Goal: Task Accomplishment & Management: Manage account settings

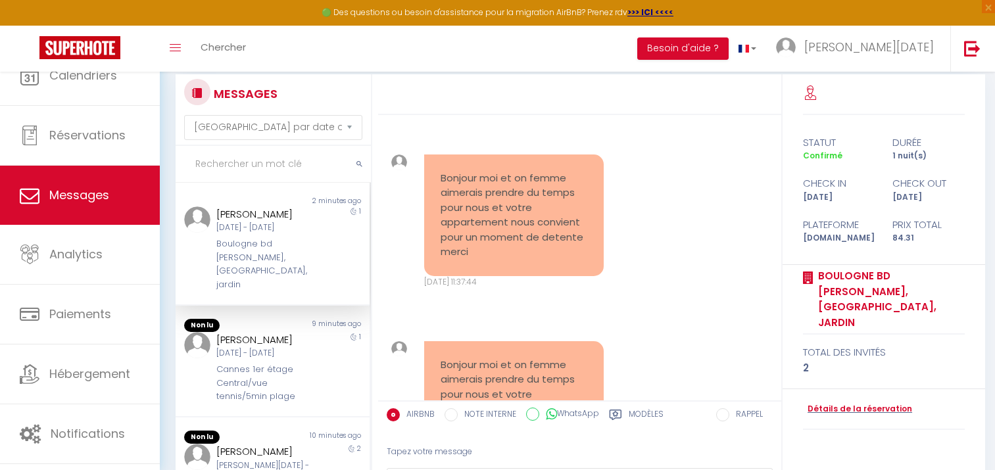
select select "message"
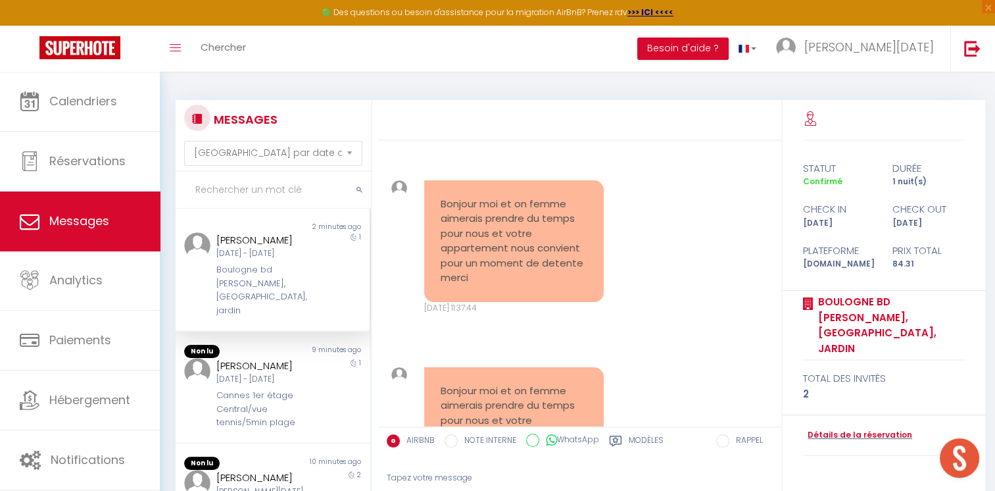
scroll to position [8057, 0]
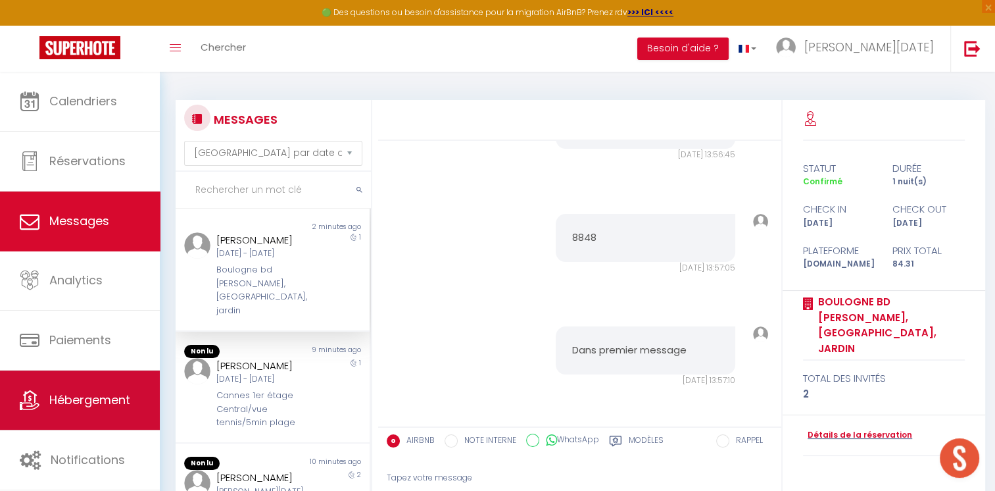
click at [96, 381] on link "Hébergement" at bounding box center [80, 399] width 160 height 59
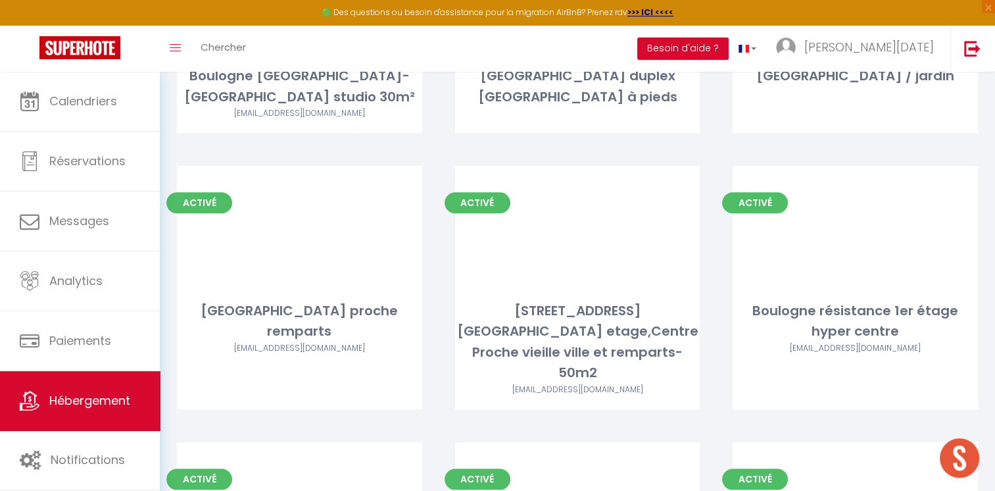
scroll to position [1124, 0]
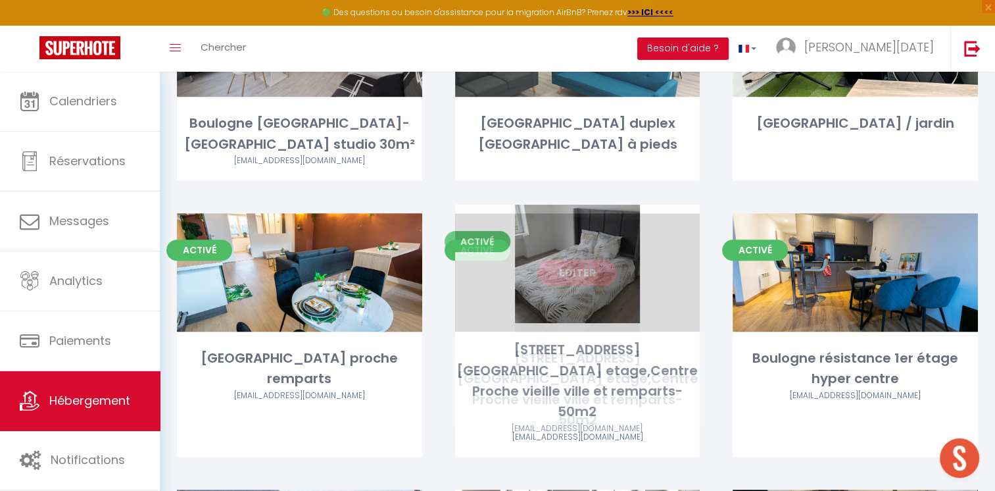
click at [583, 275] on link "Editer" at bounding box center [577, 272] width 79 height 26
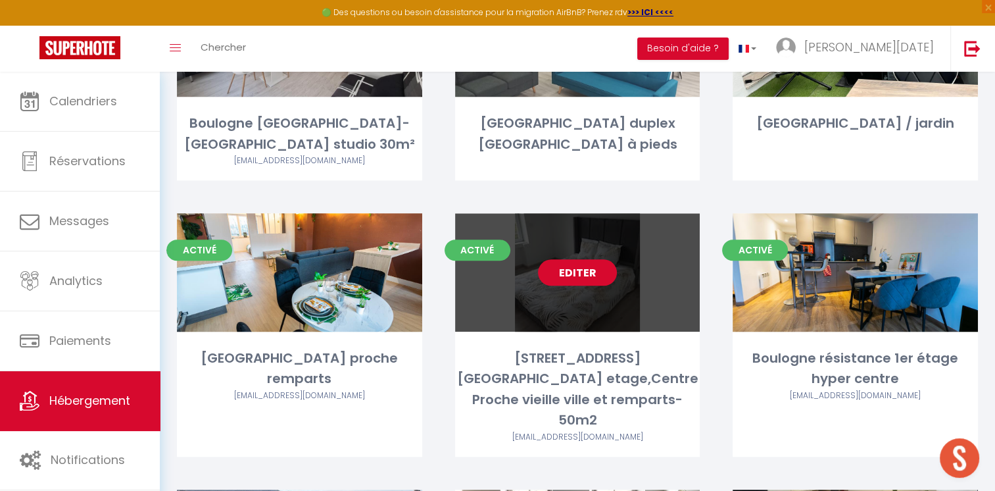
click at [587, 270] on link "Editer" at bounding box center [577, 272] width 79 height 26
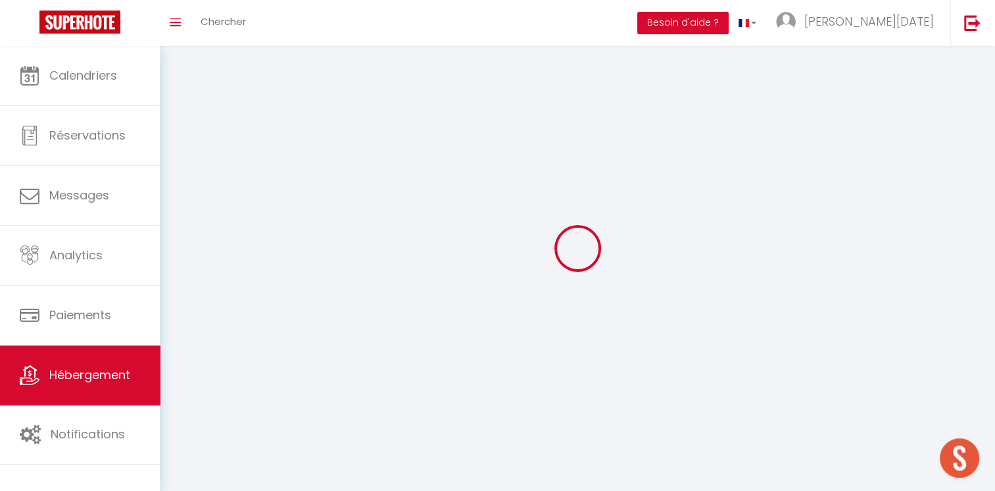
select select "1"
select select
select select "28"
select select
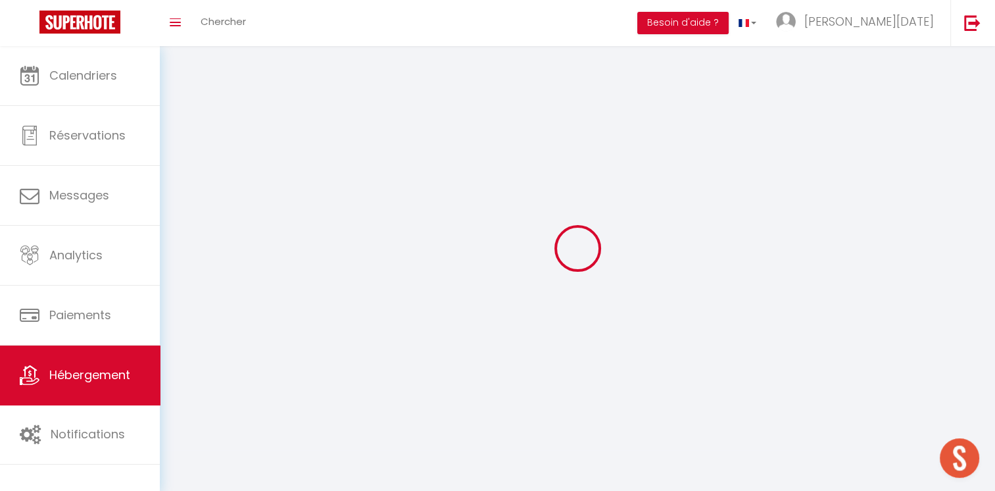
select select
checkbox input "false"
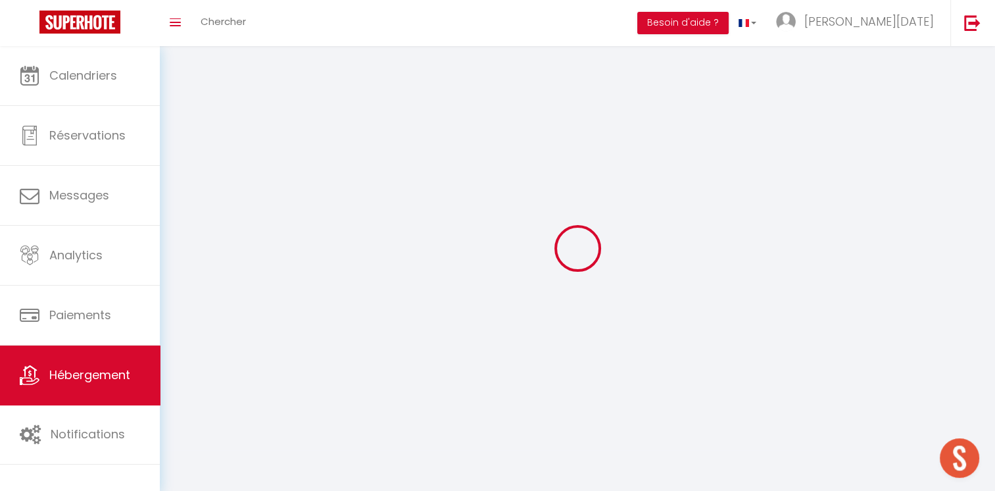
checkbox input "false"
select select
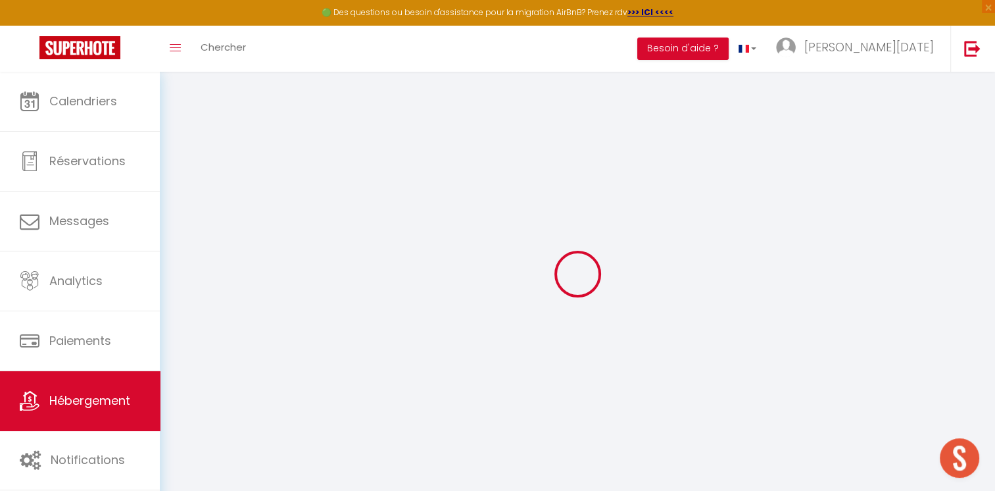
select select
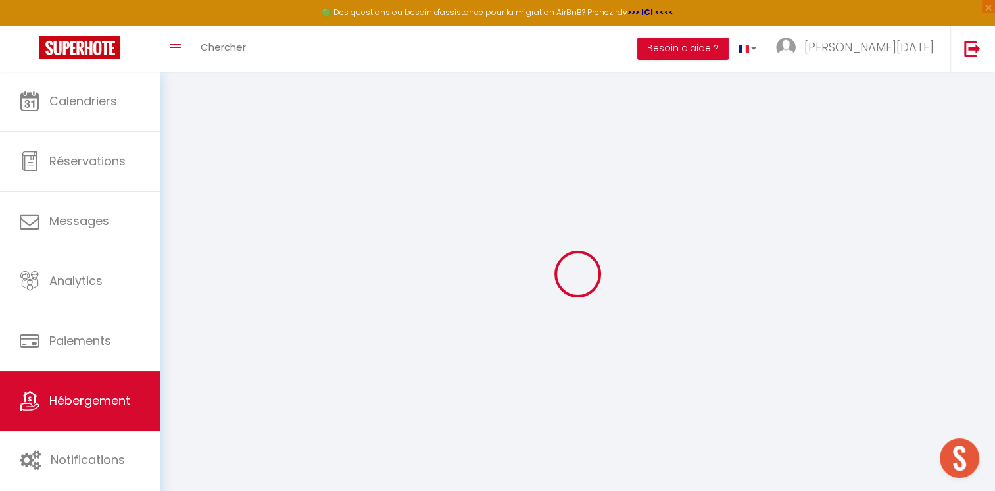
select select
checkbox input "false"
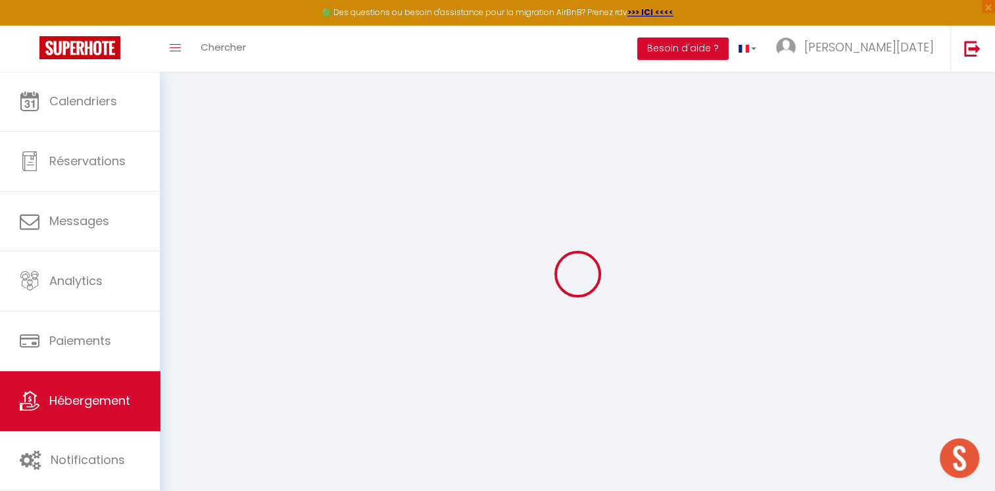
select select
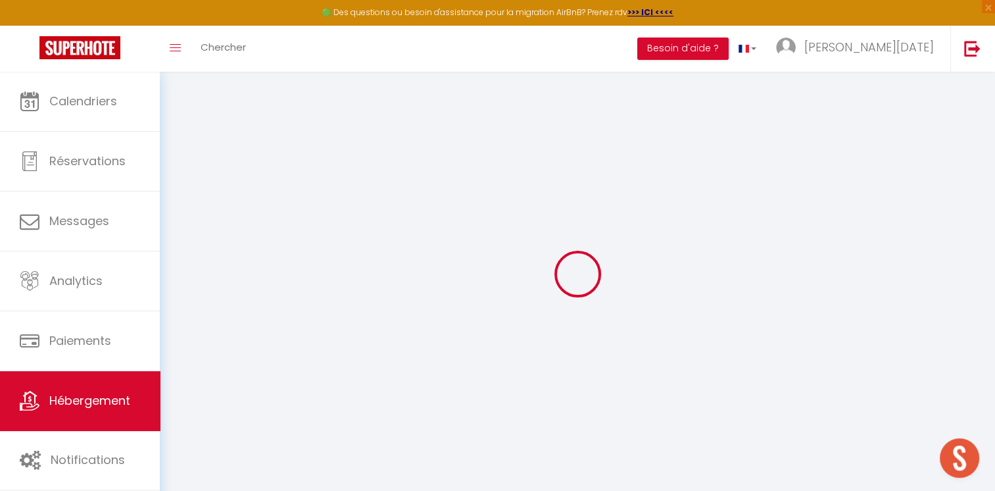
select select
checkbox input "false"
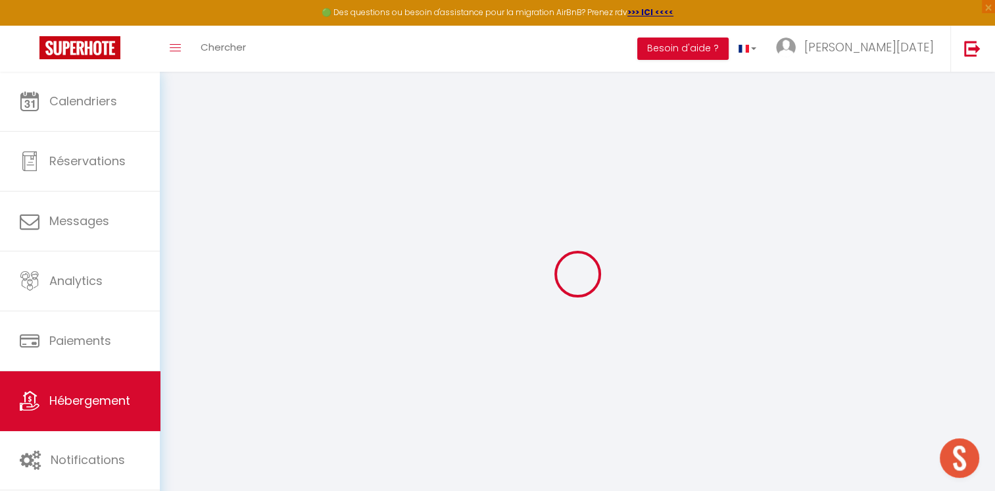
checkbox input "false"
select select
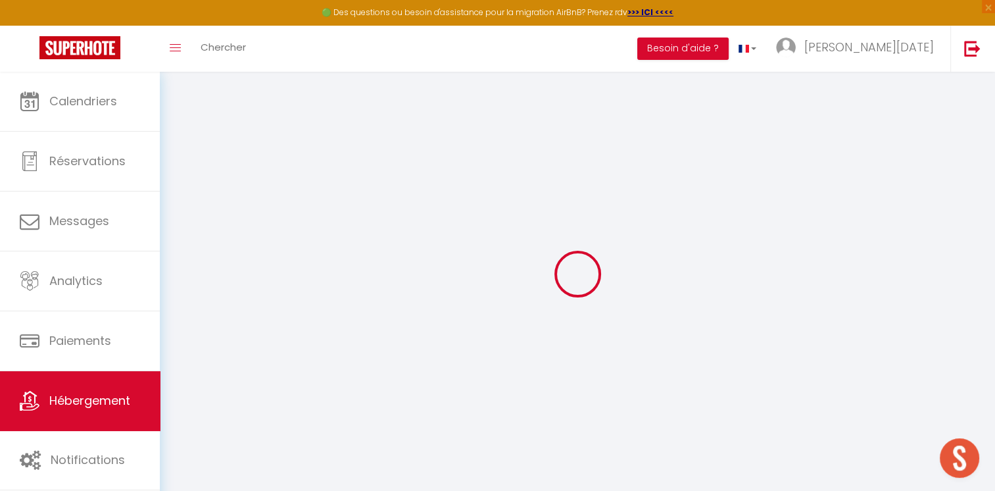
select select
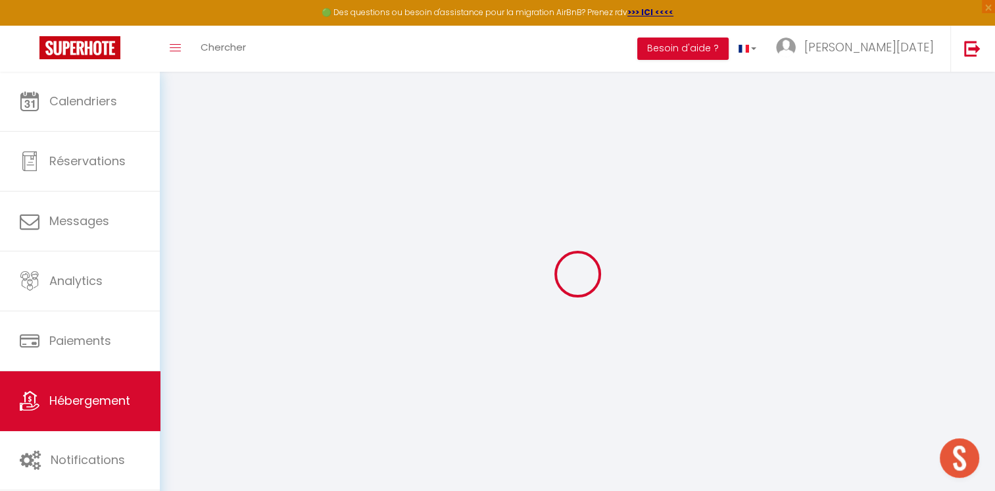
checkbox input "false"
select select
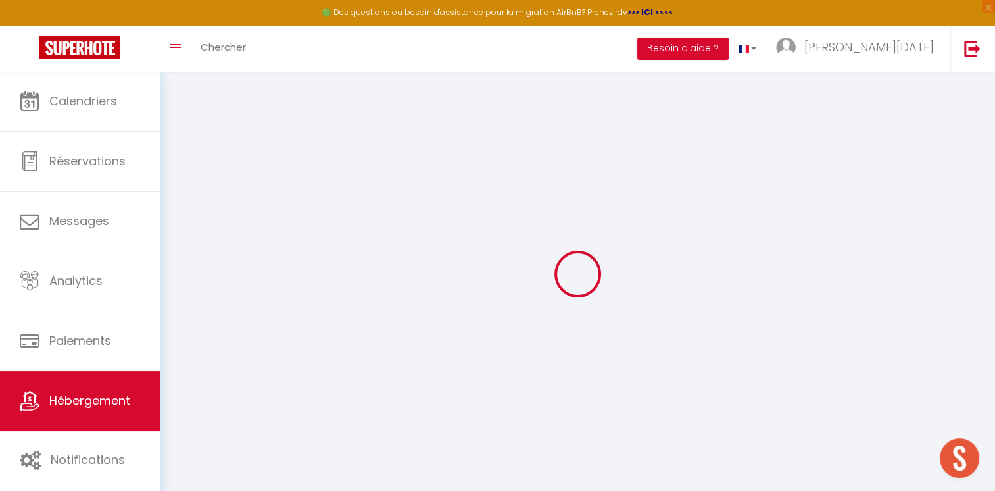
select select
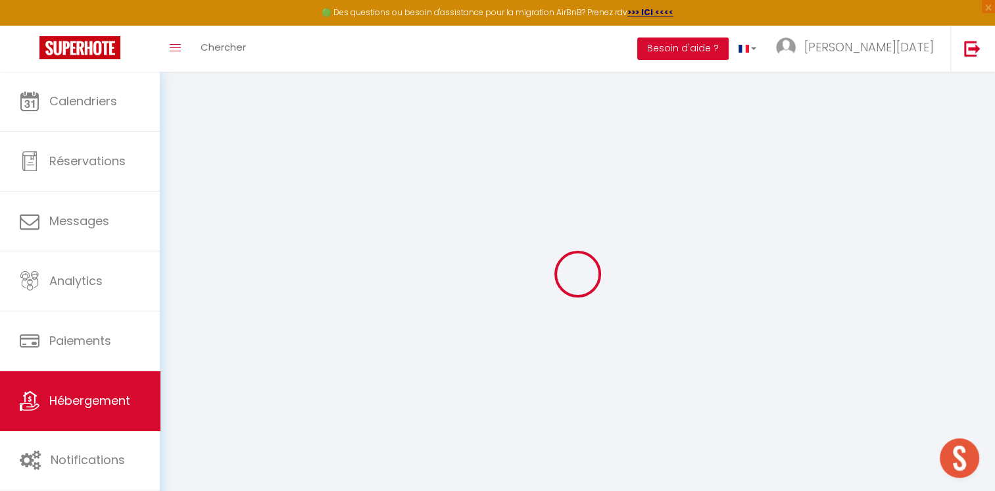
select select
checkbox input "false"
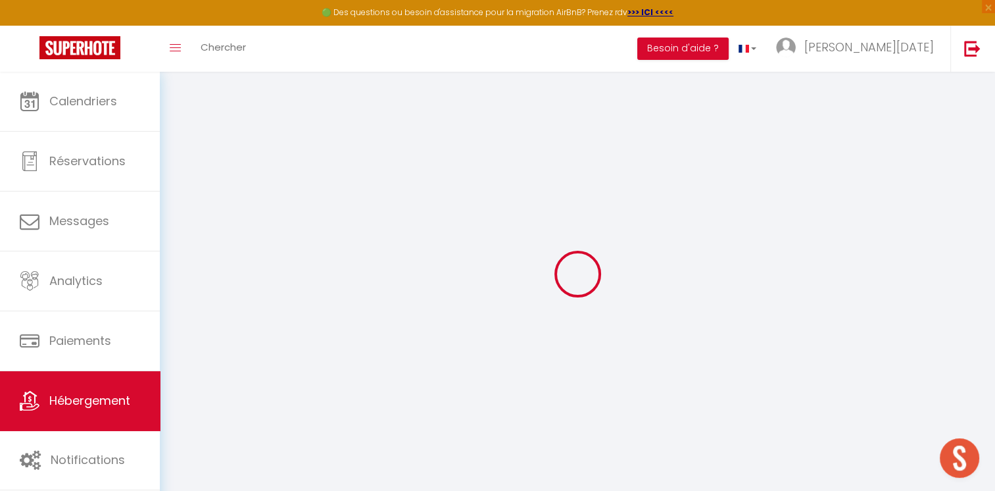
checkbox input "false"
select select
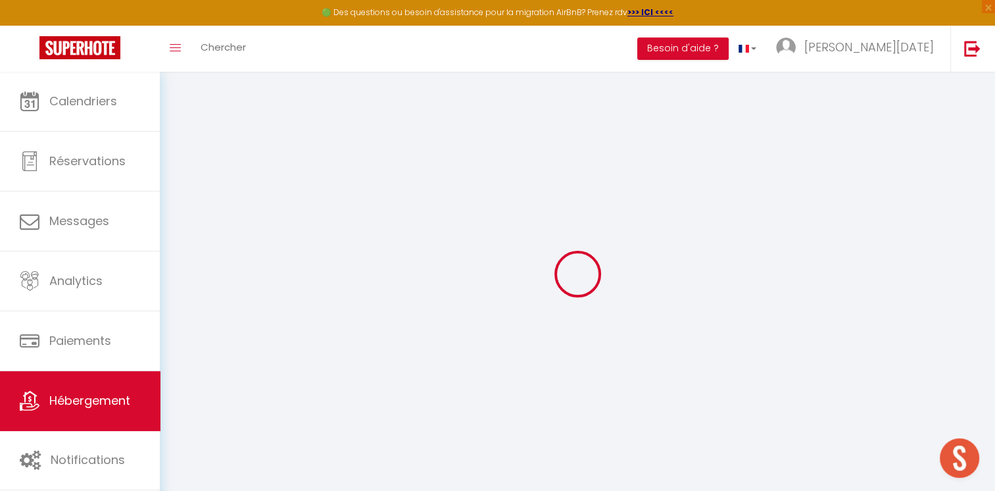
select select
checkbox input "false"
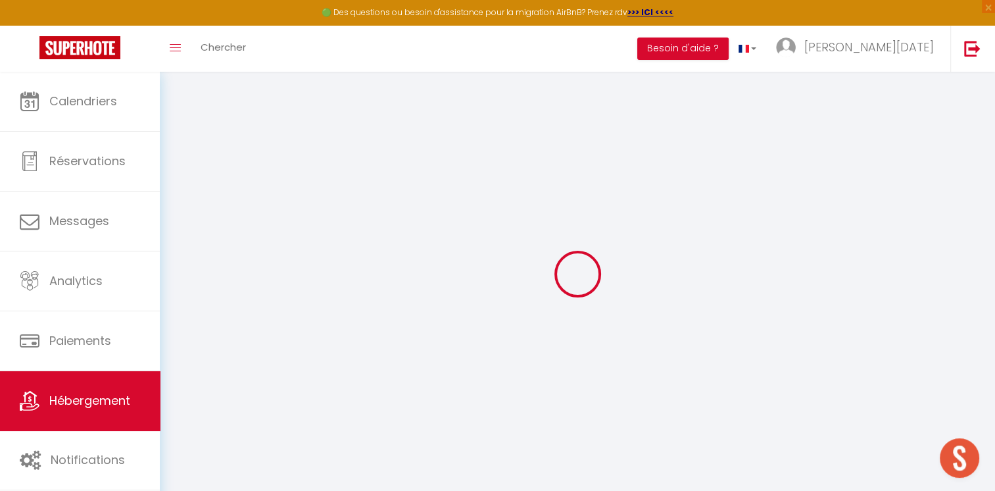
checkbox input "false"
select select
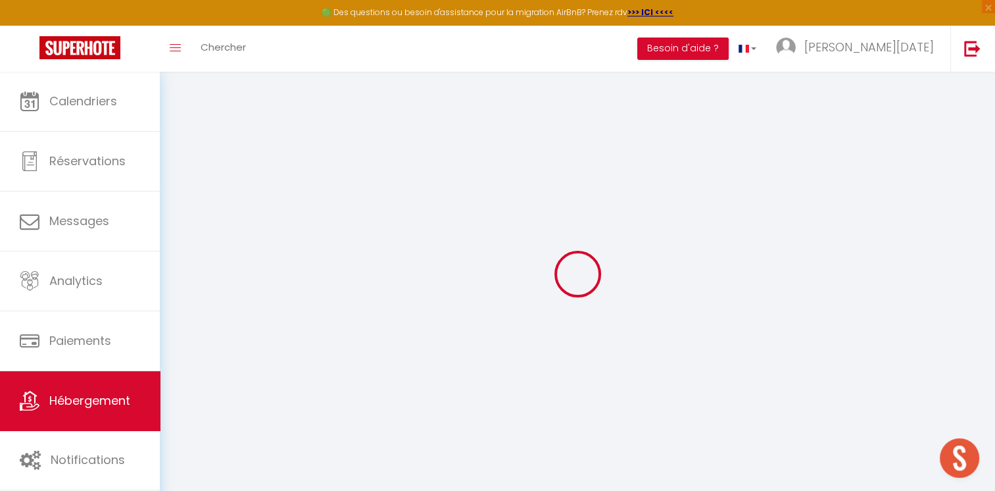
type input "[STREET_ADDRESS][GEOGRAPHIC_DATA] etage,Centre Proche vieille ville et remparts…"
type input "[PERSON_NAME][DATE]"
type input "[PERSON_NAME]"
type input "49"
type input "35"
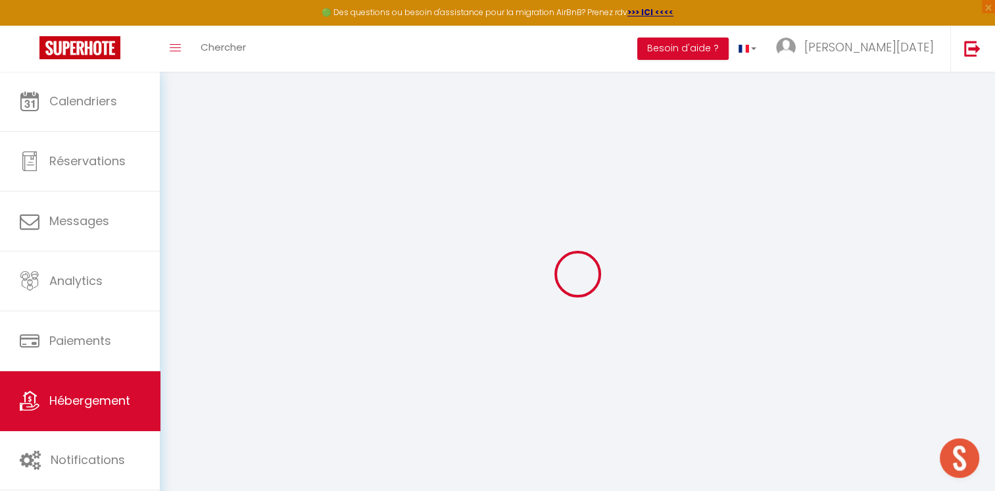
select select
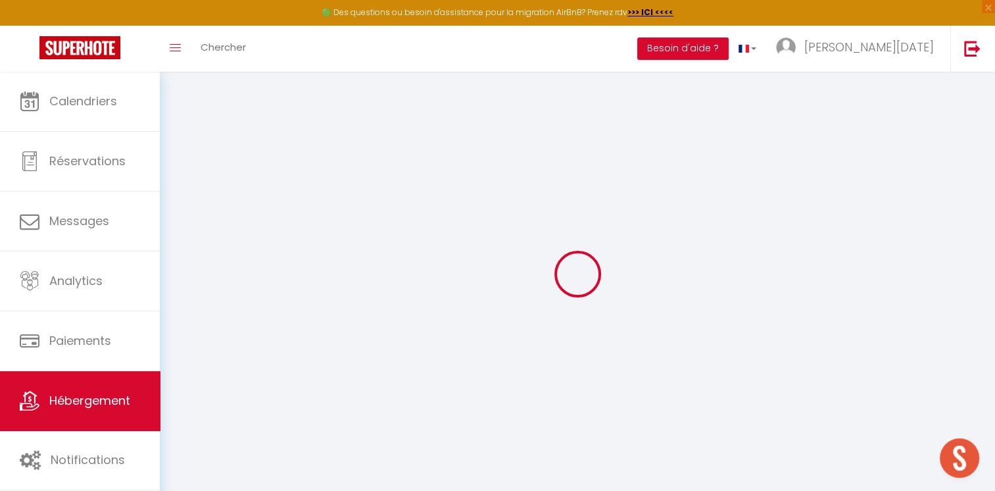
type input "[STREET_ADDRESS]"
type input "62200"
type input "[GEOGRAPHIC_DATA]"
type input "[EMAIL_ADDRESS][DOMAIN_NAME]"
select select
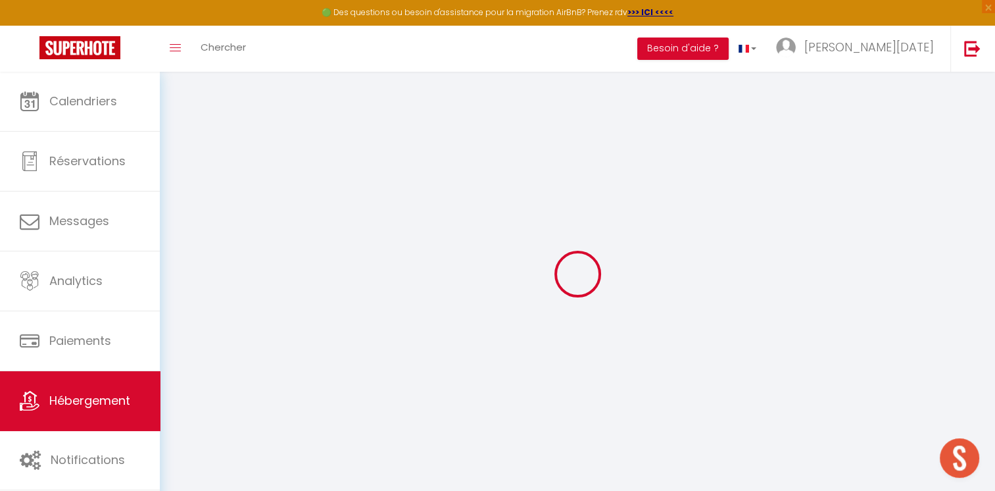
checkbox input "false"
type input "0"
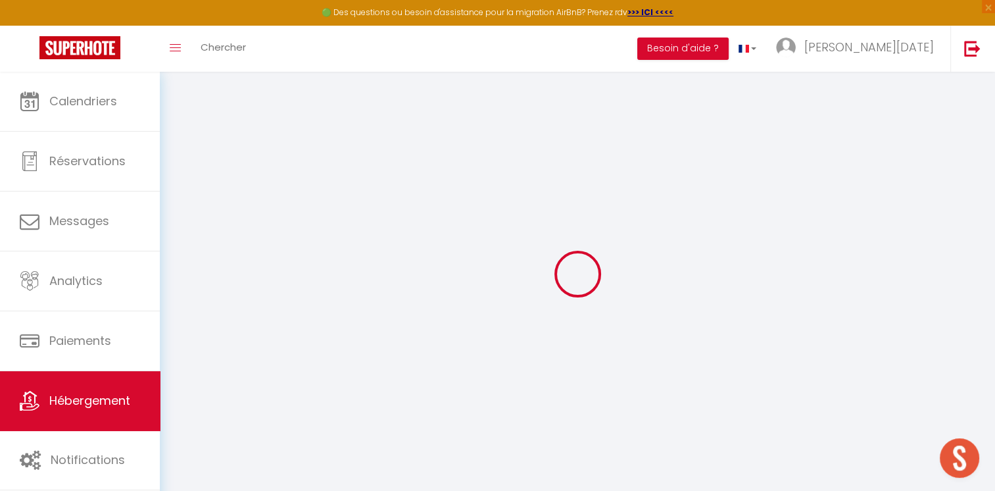
type input "0"
select select
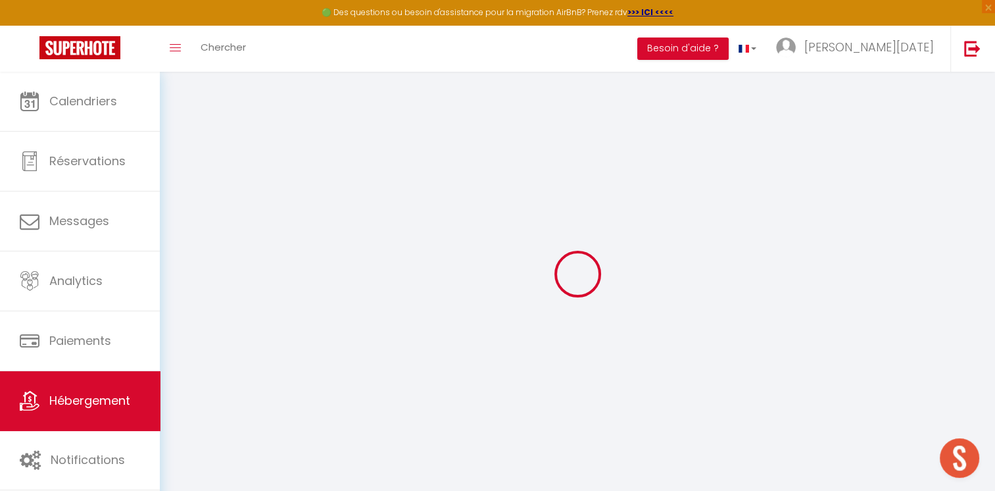
checkbox input "false"
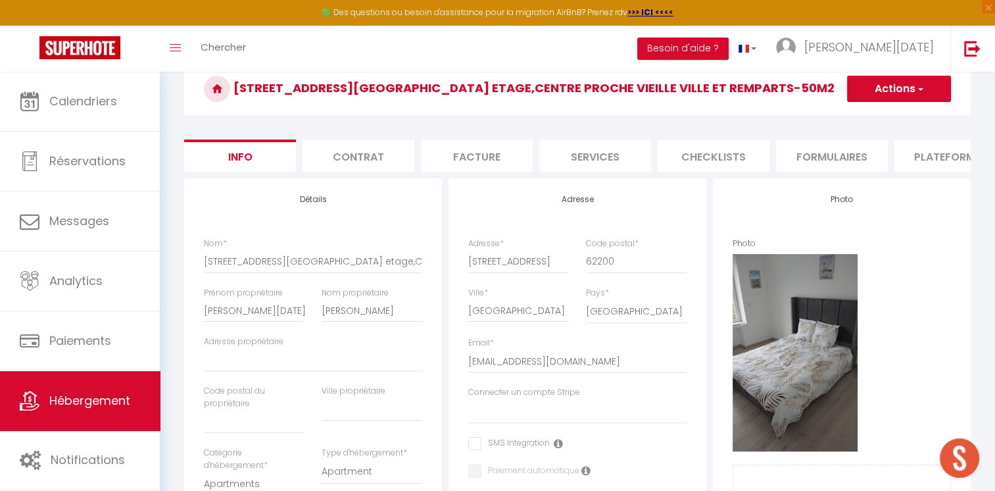
scroll to position [132, 0]
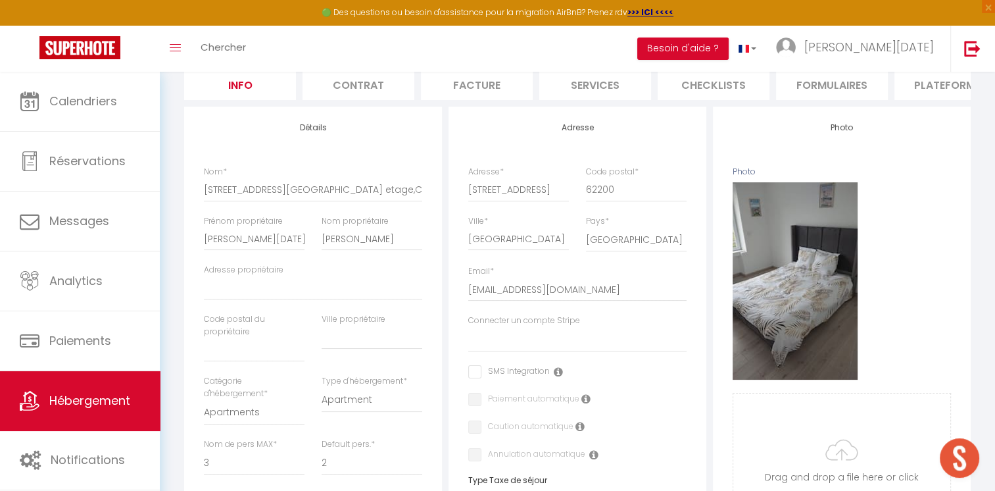
click at [579, 85] on li "Services" at bounding box center [595, 84] width 112 height 32
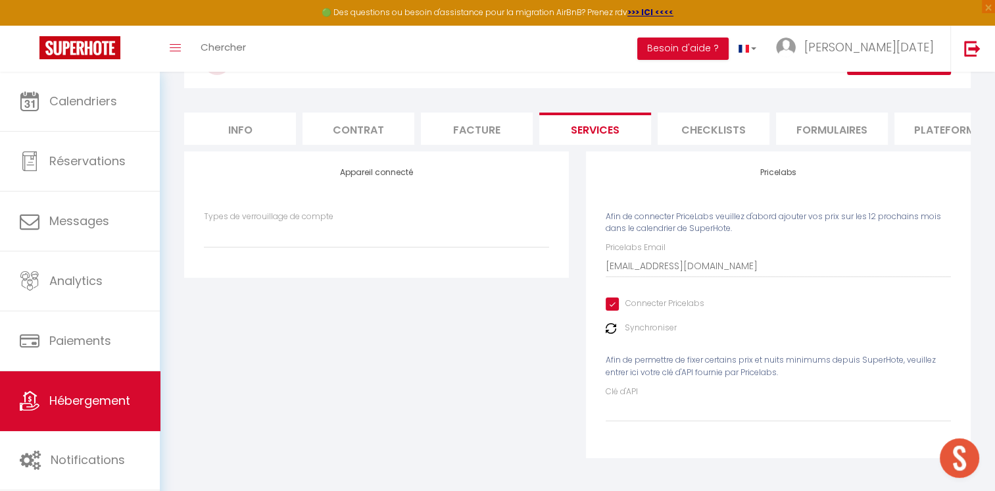
select select
click at [613, 309] on input "Connecter Pricelabs" at bounding box center [655, 303] width 99 height 13
checkbox input "false"
select select
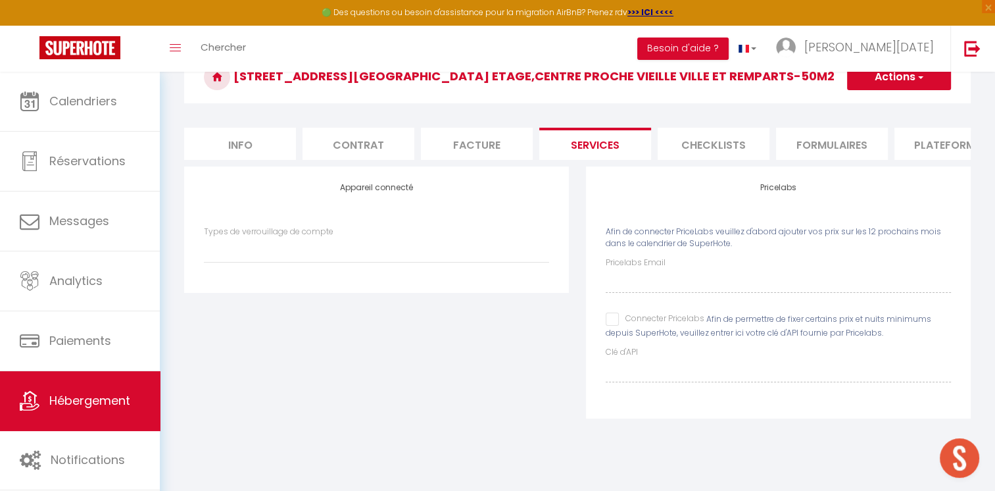
scroll to position [71, 0]
click at [875, 80] on button "Actions" at bounding box center [899, 77] width 104 height 26
click at [871, 101] on link "Enregistrer" at bounding box center [898, 106] width 104 height 17
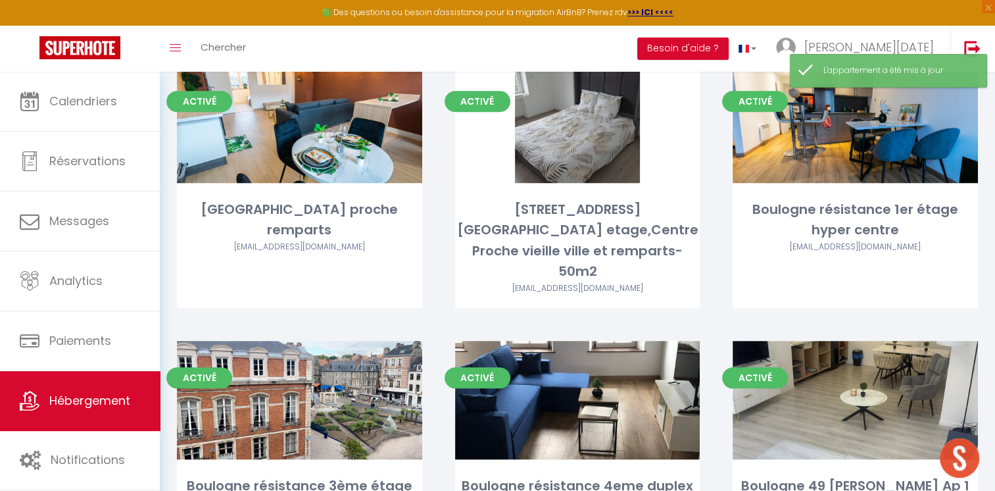
scroll to position [1276, 0]
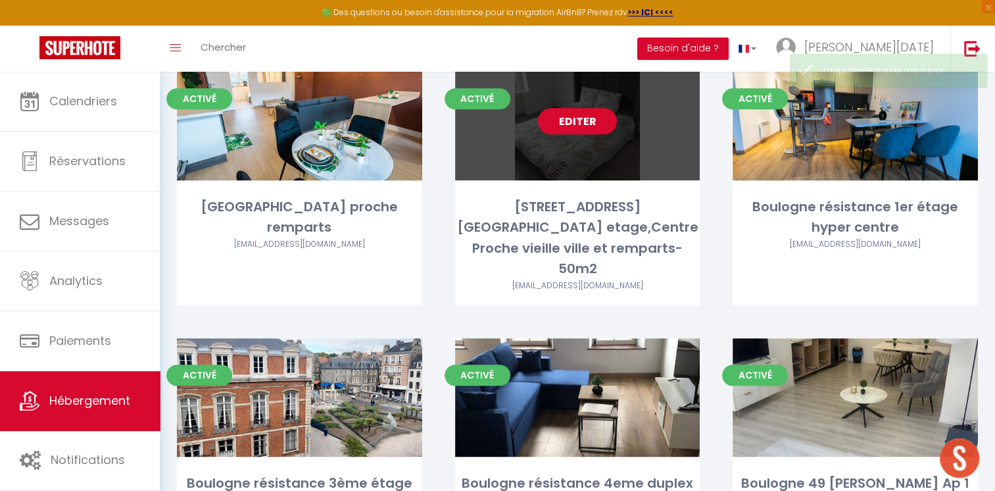
click at [573, 109] on link "Editer" at bounding box center [577, 121] width 79 height 26
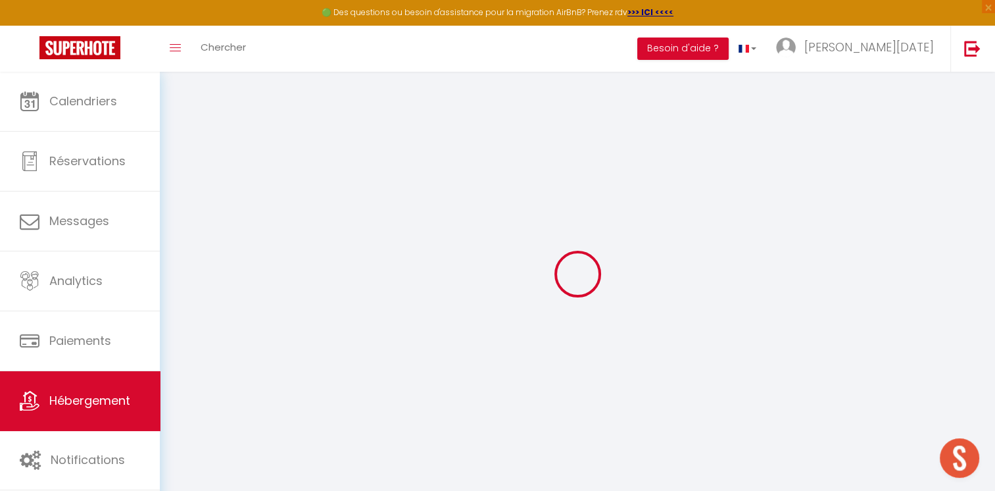
select select
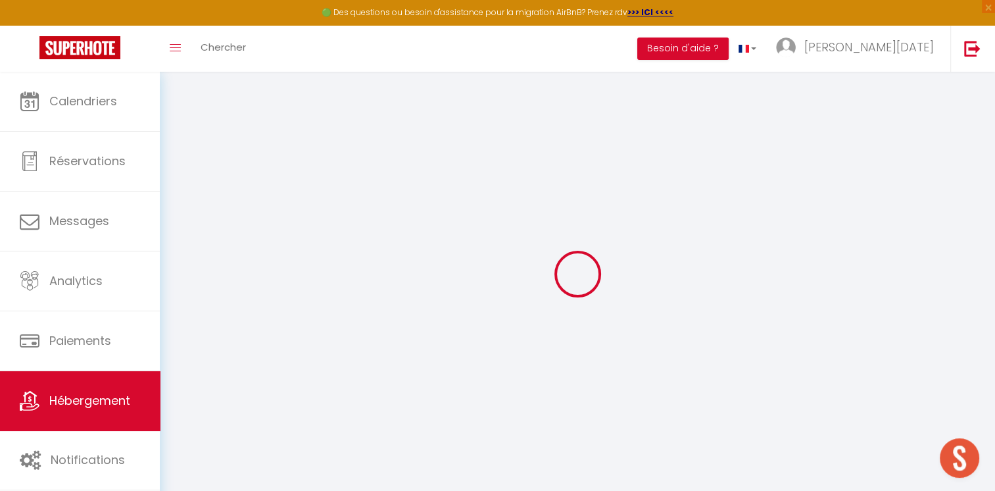
select select
checkbox input "false"
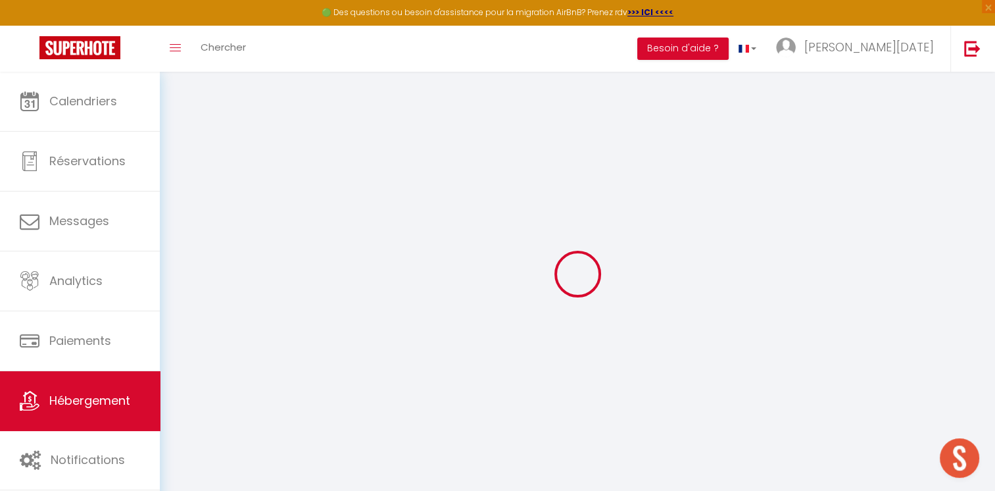
select select
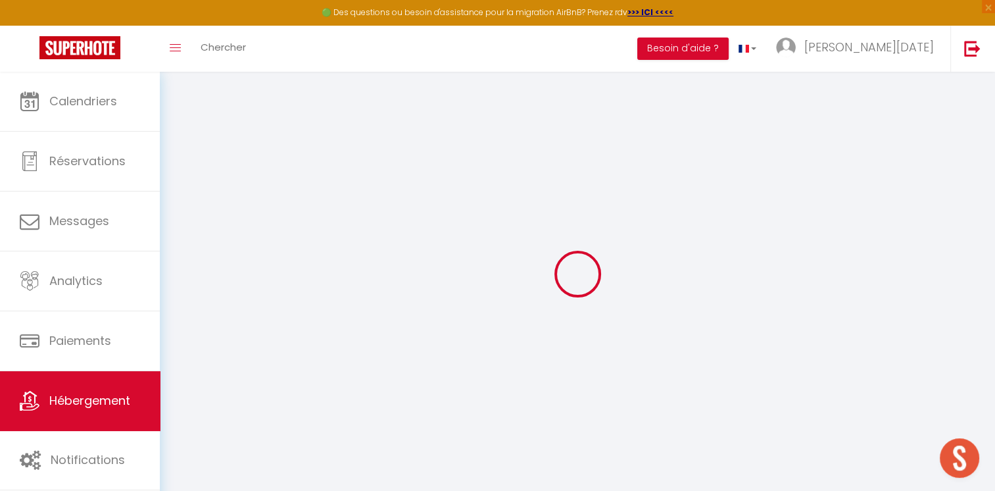
select select
checkbox input "false"
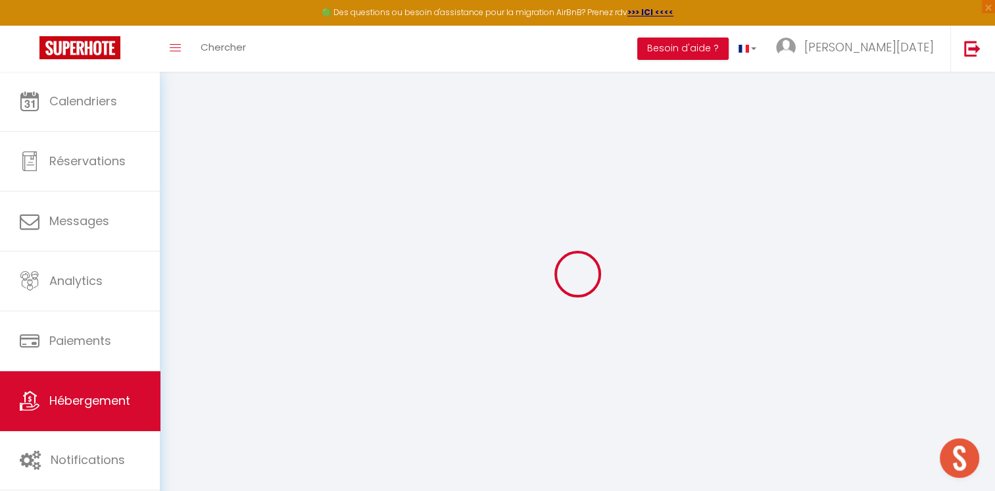
checkbox input "false"
select select
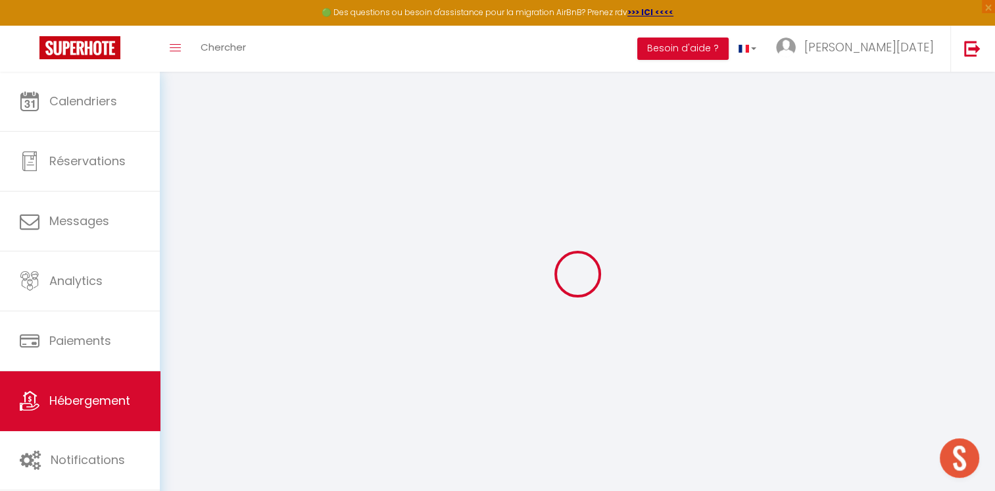
select select
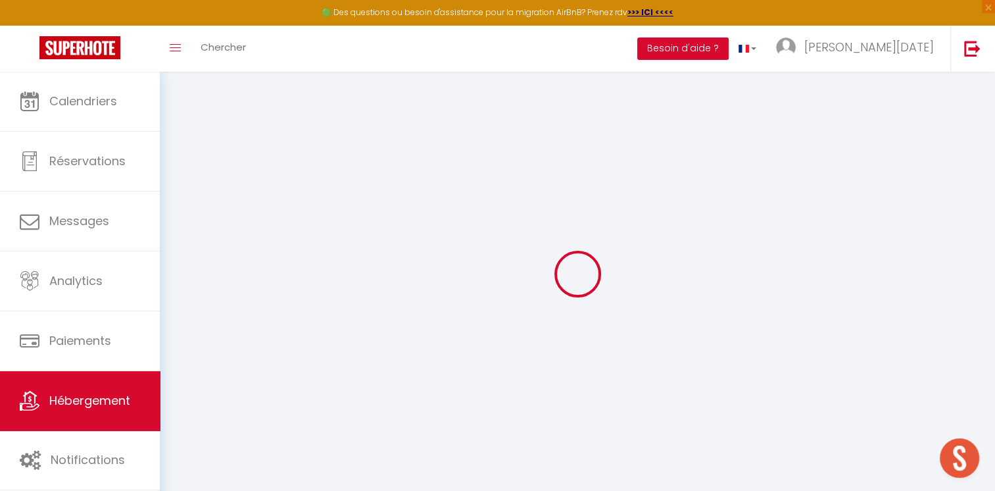
checkbox input "false"
select select
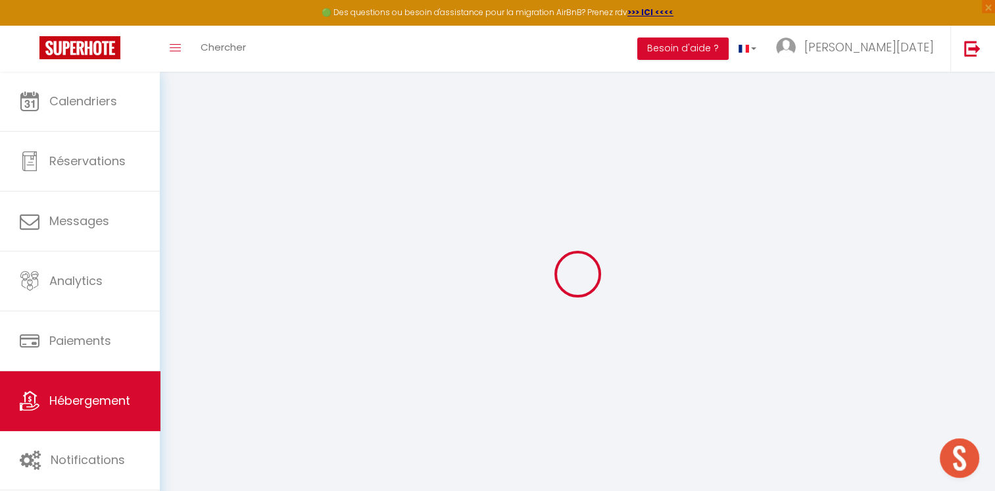
select select
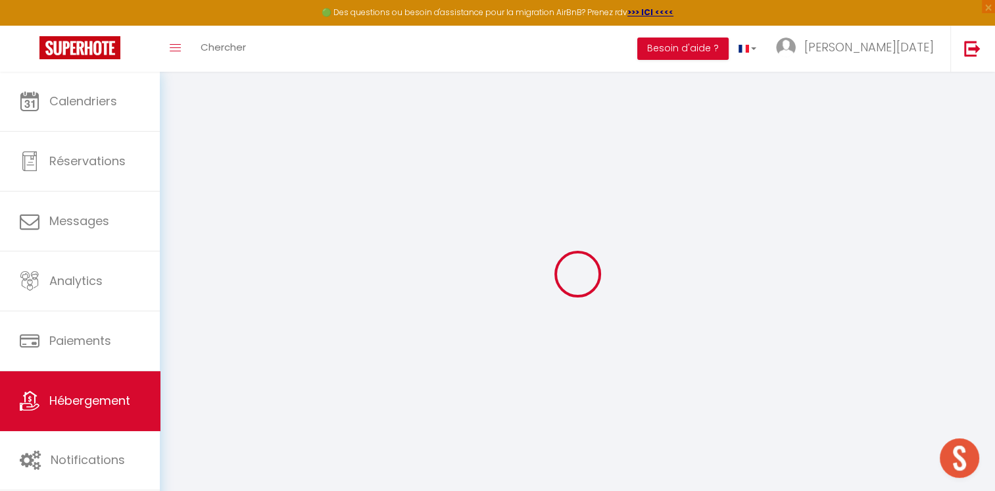
select select
checkbox input "false"
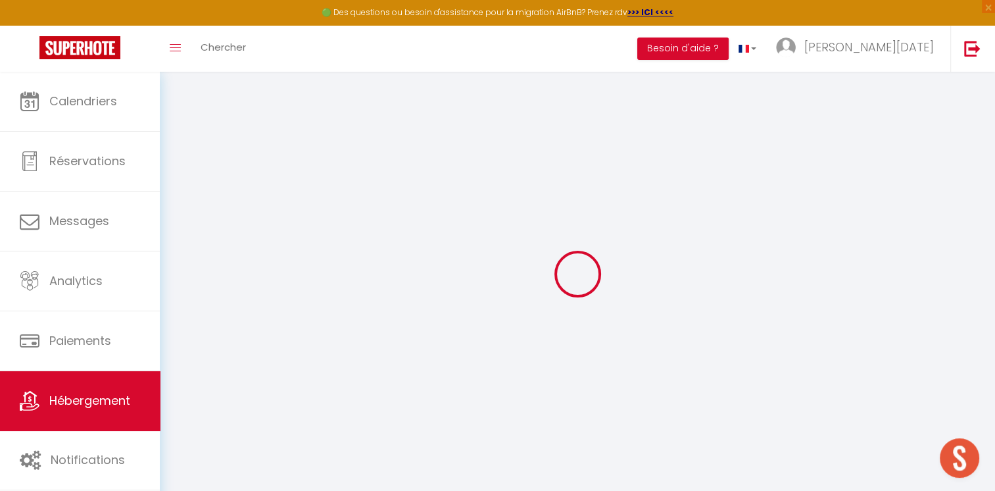
checkbox input "false"
select select
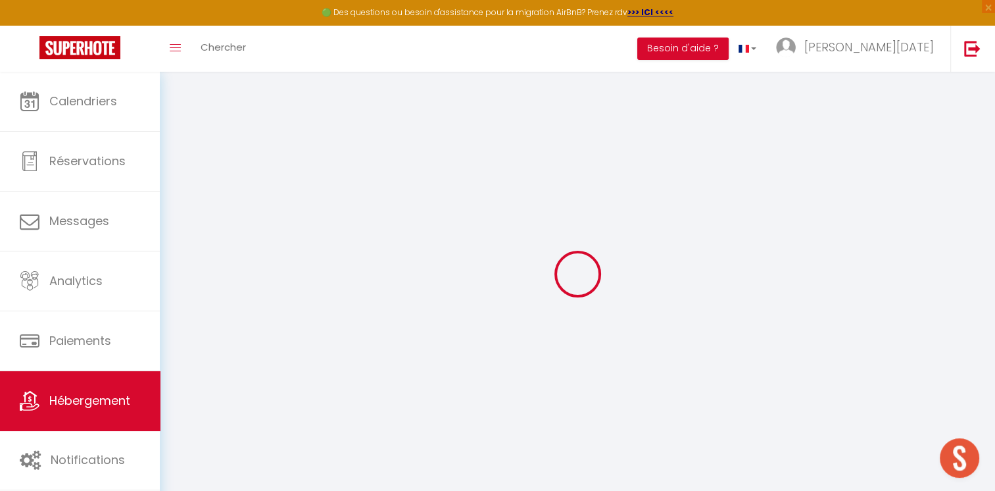
select select
checkbox input "false"
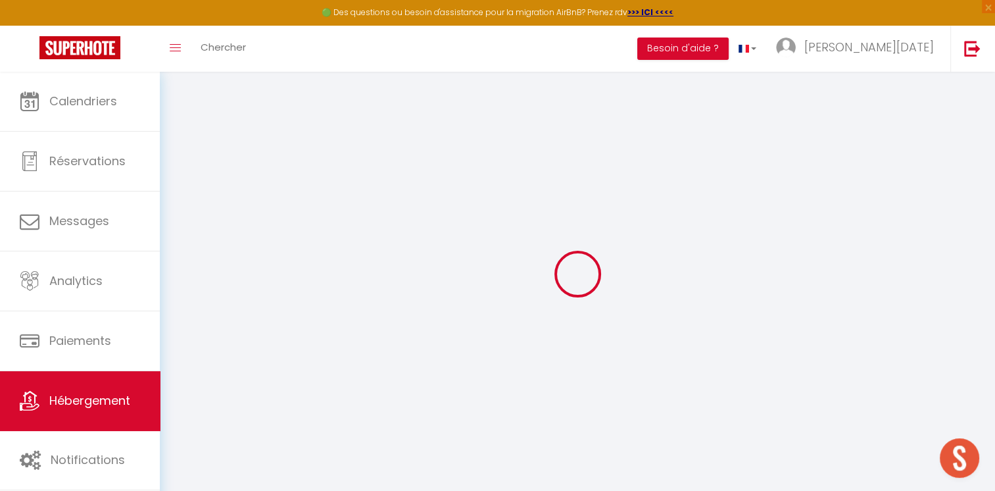
checkbox input "false"
select select
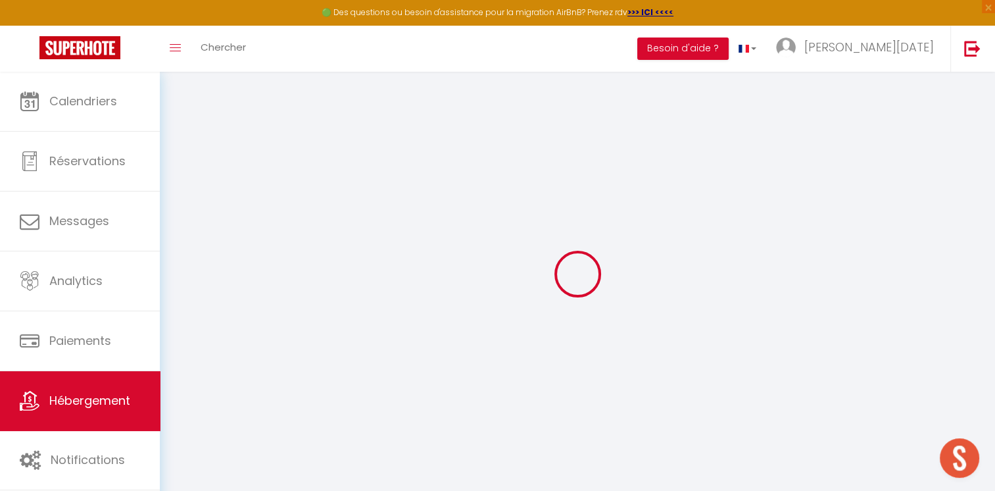
type input "[STREET_ADDRESS][GEOGRAPHIC_DATA] etage,Centre Proche vieille ville et remparts…"
type input "[PERSON_NAME][DATE]"
type input "[PERSON_NAME]"
type input "49"
type input "35"
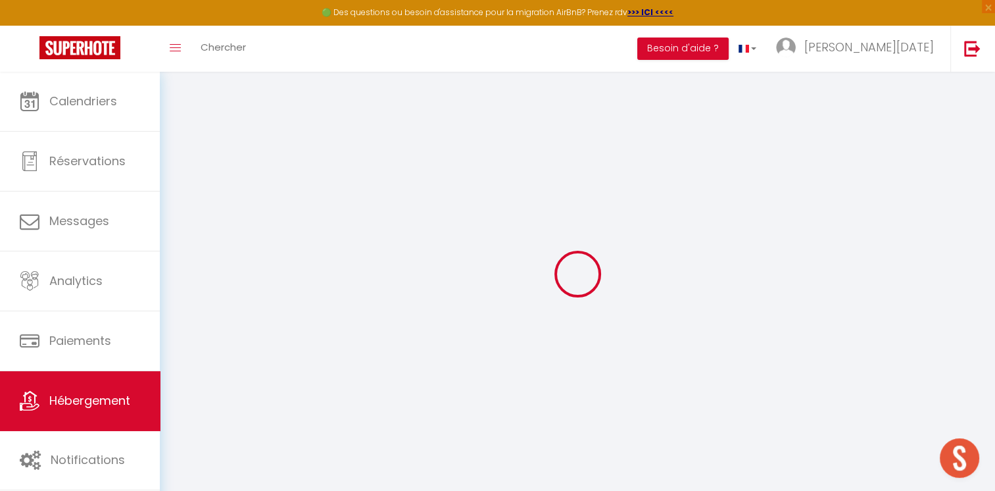
select select
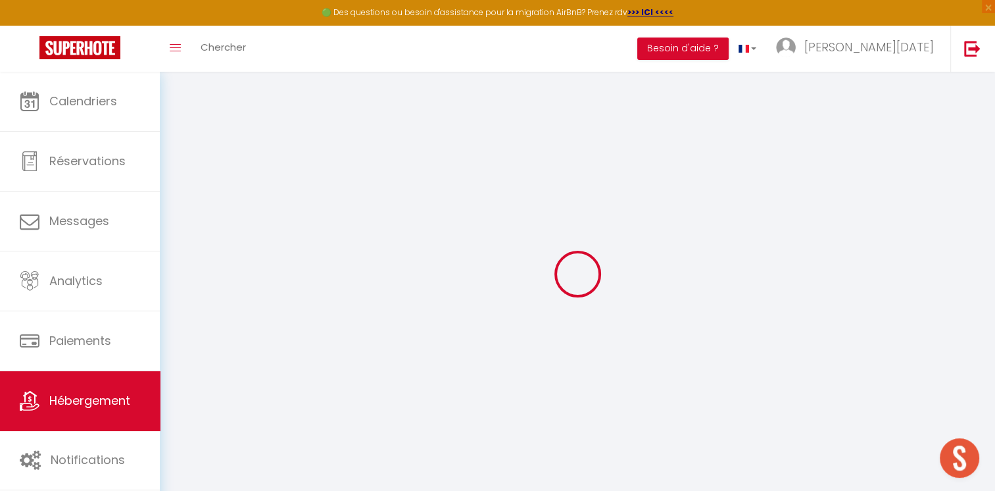
type input "[STREET_ADDRESS]"
type input "62200"
type input "[GEOGRAPHIC_DATA]"
type input "[EMAIL_ADDRESS][DOMAIN_NAME]"
select select
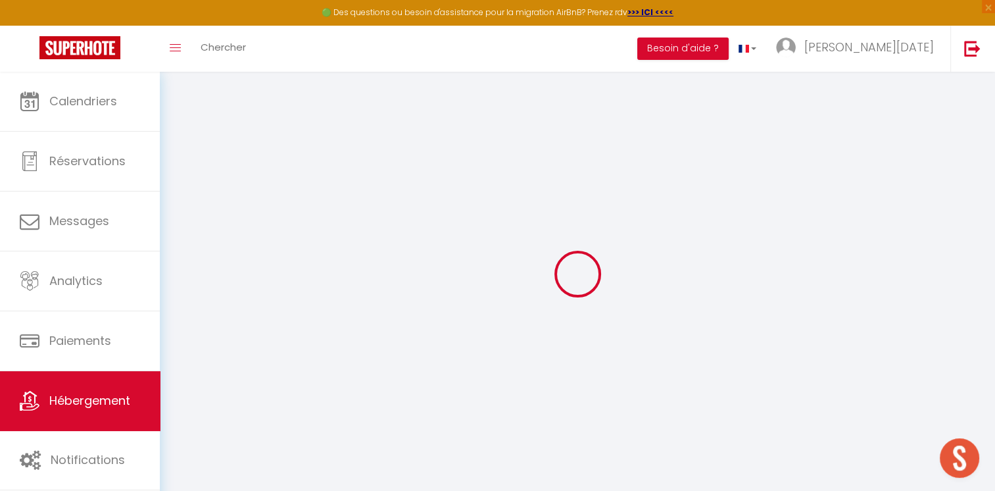
checkbox input "false"
type input "0"
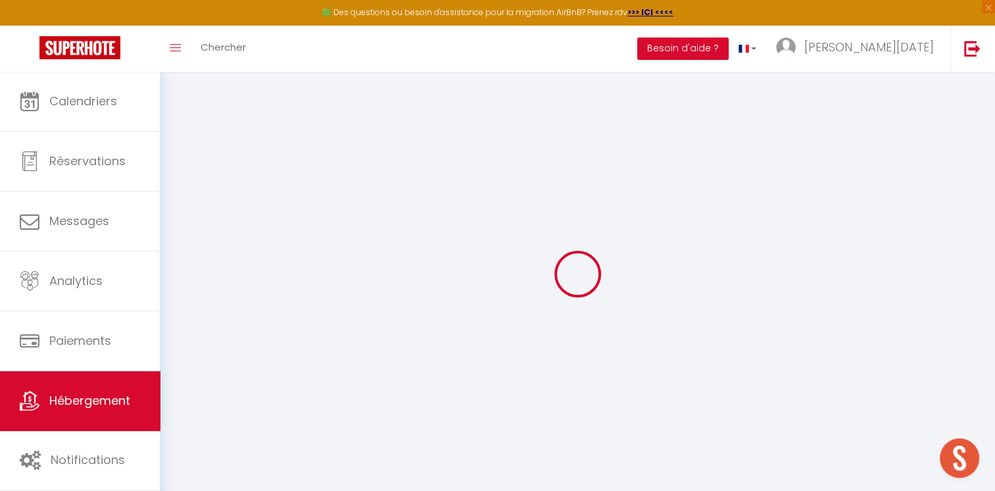
type input "0"
select select
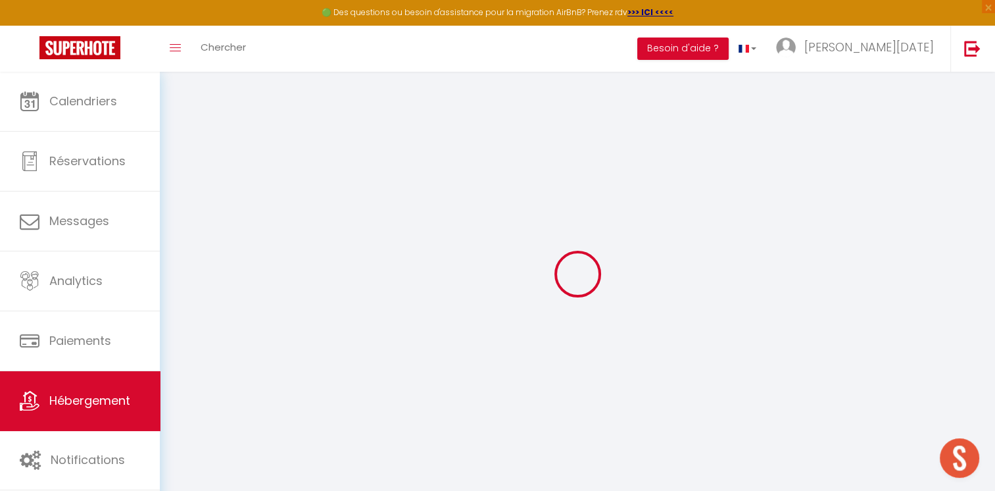
checkbox input "false"
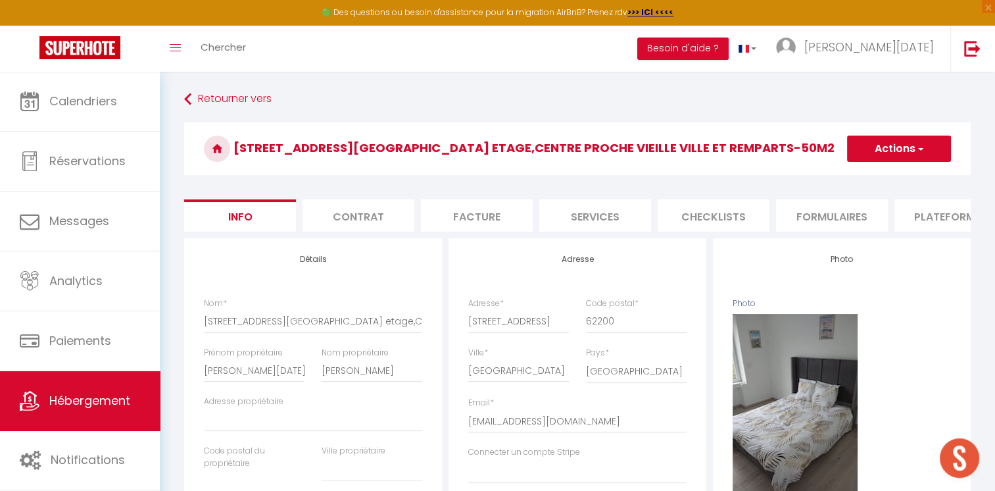
click at [596, 210] on li "Services" at bounding box center [595, 215] width 112 height 32
select select
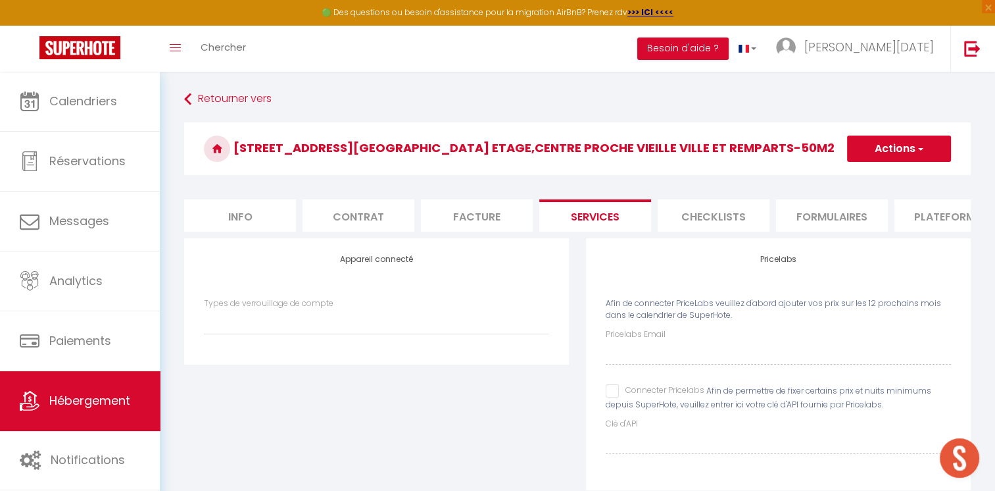
click at [609, 397] on input "Connecter Pricelabs" at bounding box center [655, 390] width 99 height 13
checkbox input "true"
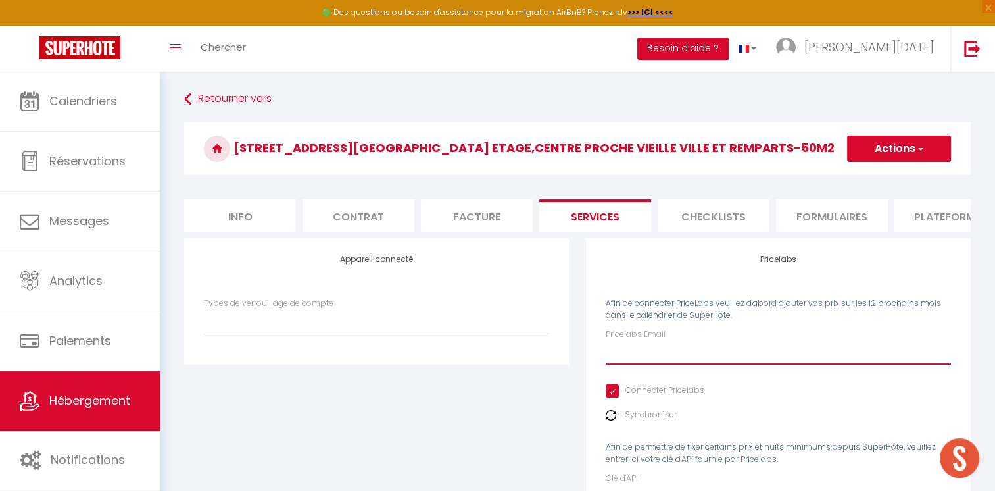
click at [630, 364] on input "Pricelabs Email" at bounding box center [778, 353] width 345 height 24
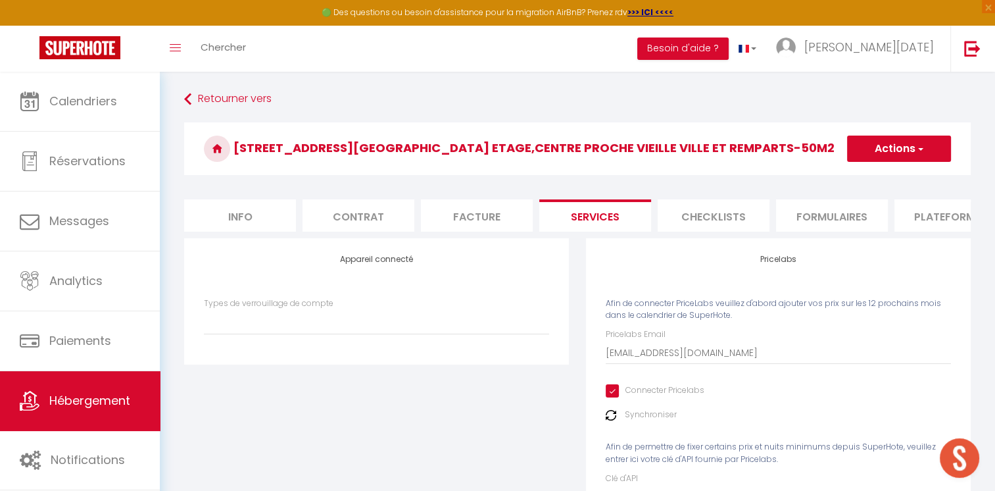
click at [895, 151] on button "Actions" at bounding box center [899, 148] width 104 height 26
click at [880, 172] on link "Enregistrer" at bounding box center [898, 177] width 104 height 17
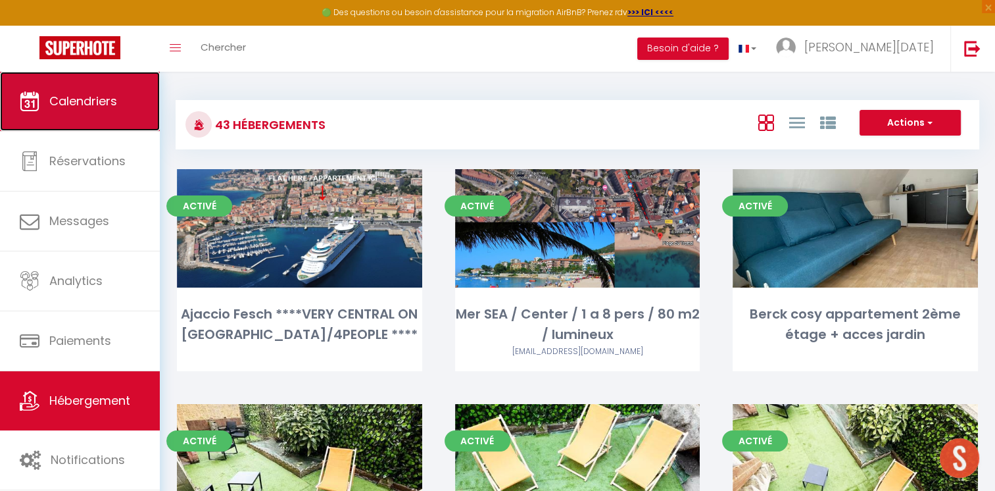
click at [68, 108] on span "Calendriers" at bounding box center [83, 101] width 68 height 16
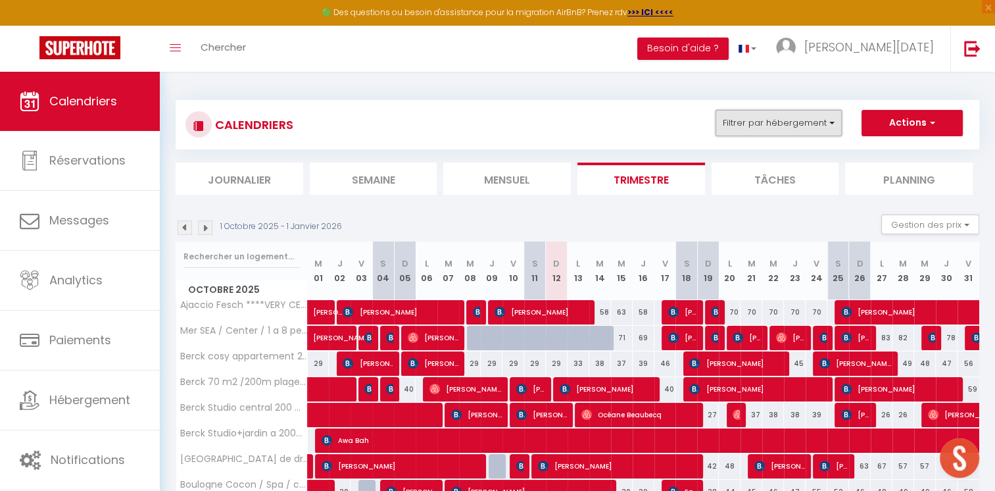
click at [742, 120] on button "Filtrer par hébergement" at bounding box center [778, 123] width 126 height 26
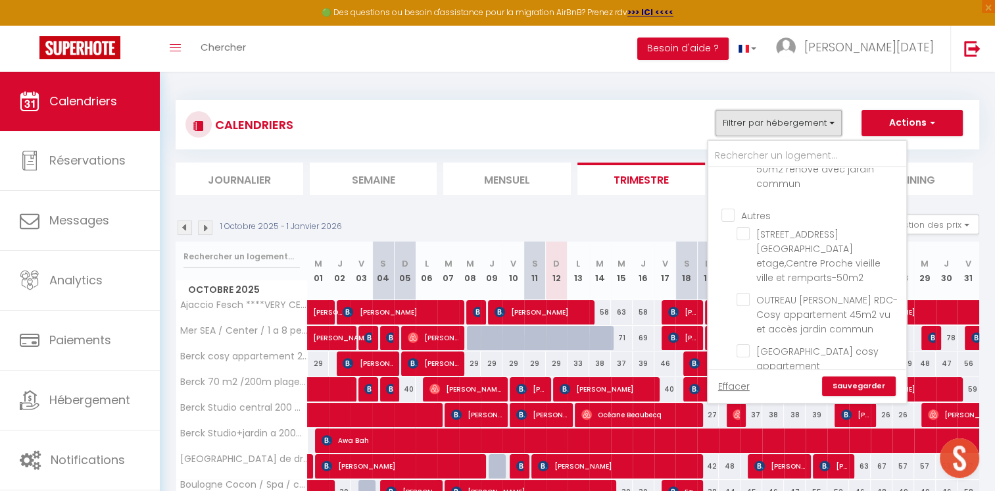
scroll to position [1876, 0]
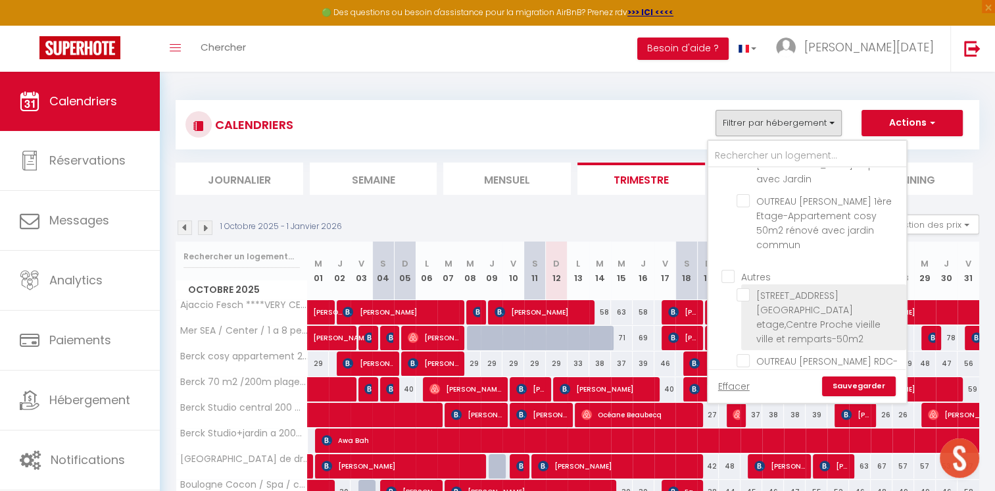
click at [771, 289] on span "[STREET_ADDRESS][GEOGRAPHIC_DATA] etage,Centre Proche vieille ville et remparts…" at bounding box center [818, 317] width 124 height 57
click at [771, 288] on input "[STREET_ADDRESS][GEOGRAPHIC_DATA] etage,Centre Proche vieille ville et remparts…" at bounding box center [818, 294] width 165 height 13
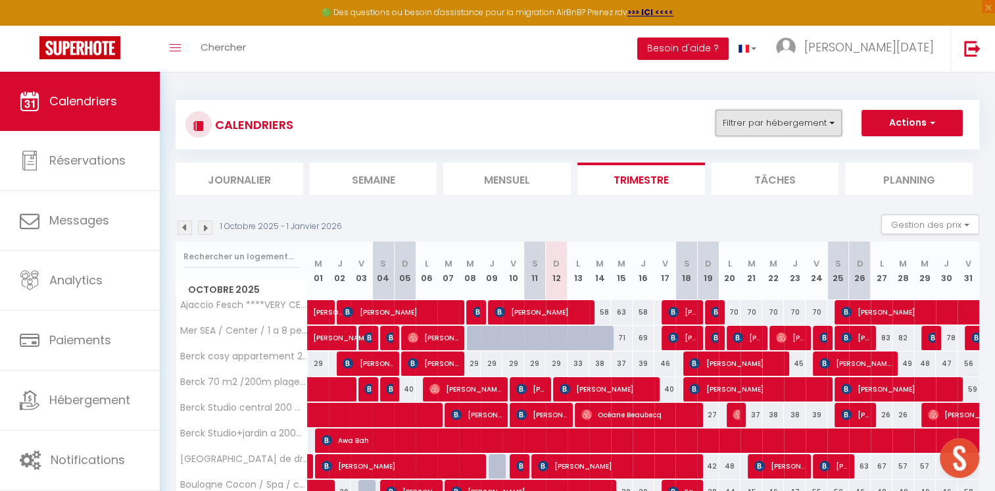
click at [771, 120] on button "Filtrer par hébergement" at bounding box center [778, 123] width 126 height 26
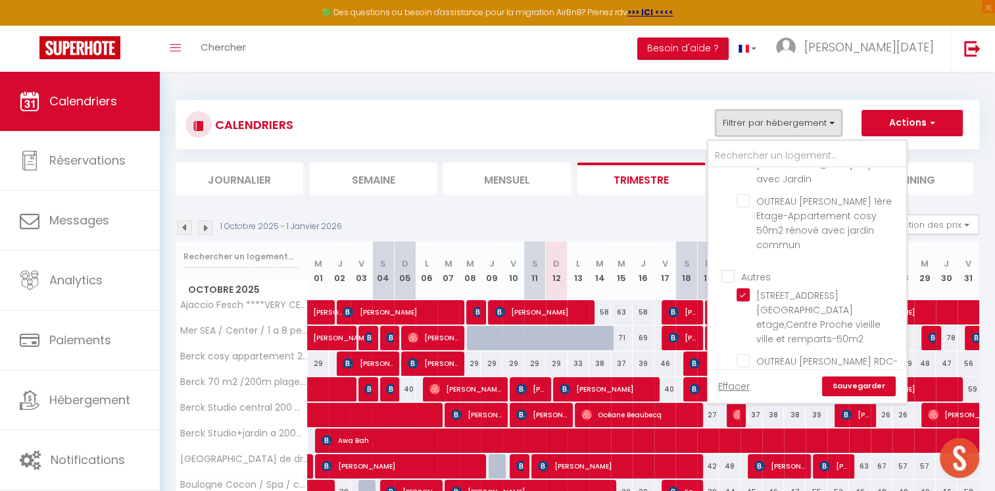
scroll to position [1933, 0]
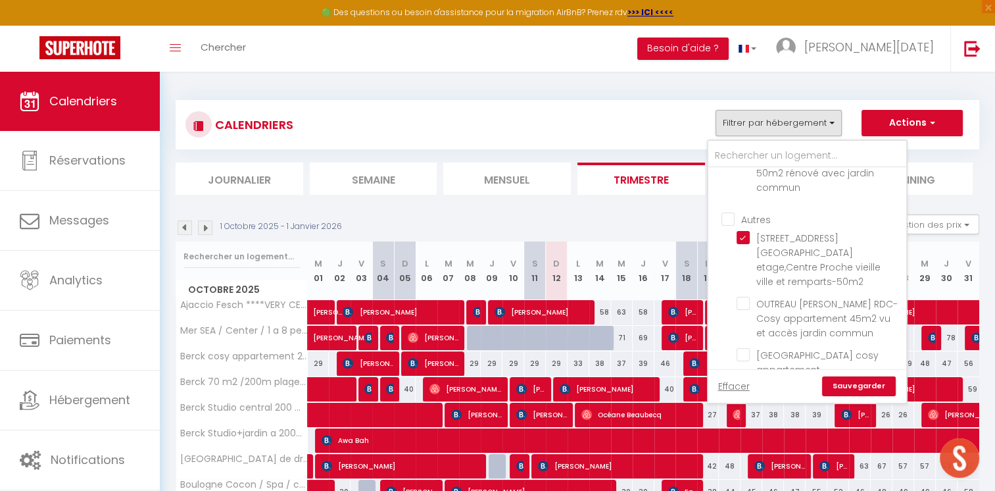
click at [871, 395] on link "Sauvegarder" at bounding box center [859, 386] width 74 height 20
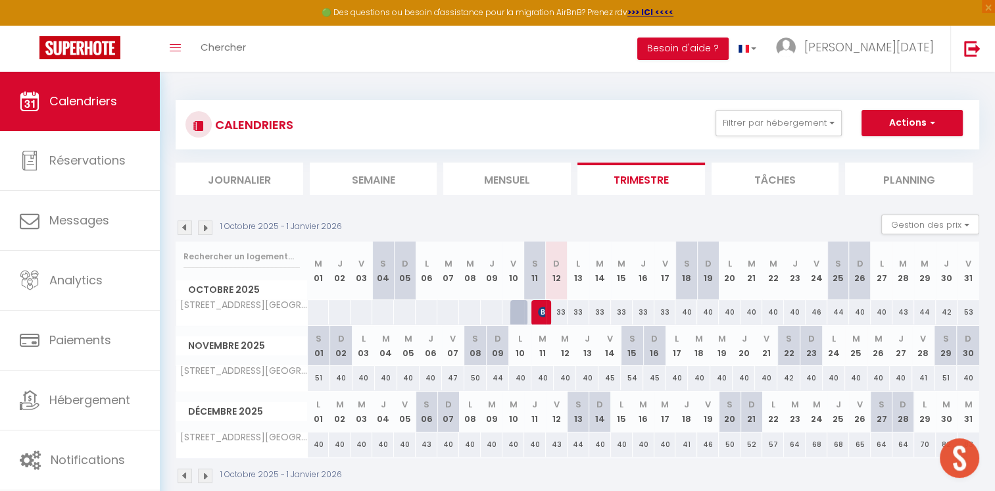
click at [558, 318] on div "33" at bounding box center [557, 312] width 22 height 24
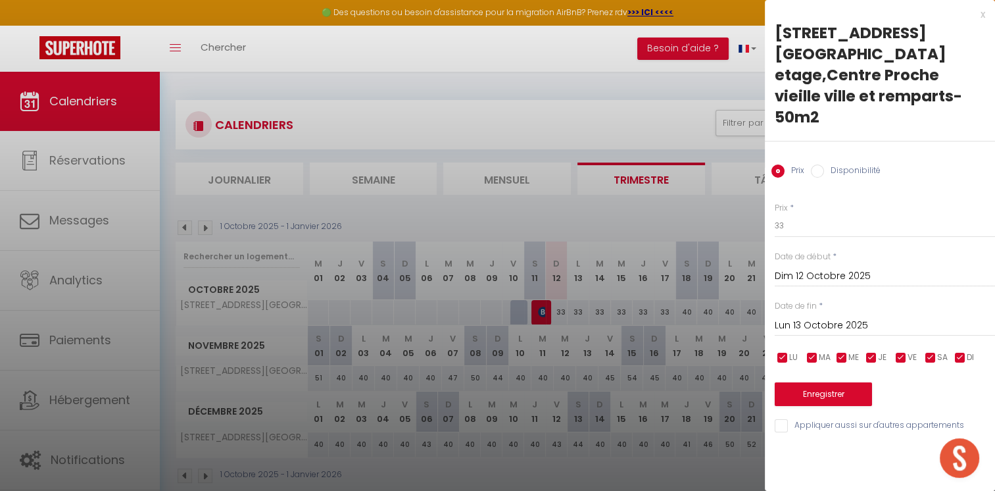
click at [858, 312] on div "[DATE] < [DATE] > Dim Lun Mar Mer Jeu Ven Sam 1 2 3 4 5 6 7 8 9 10 11 12 13 14 …" at bounding box center [885, 324] width 220 height 24
click at [861, 317] on input "Lun 13 Octobre 2025" at bounding box center [885, 325] width 220 height 17
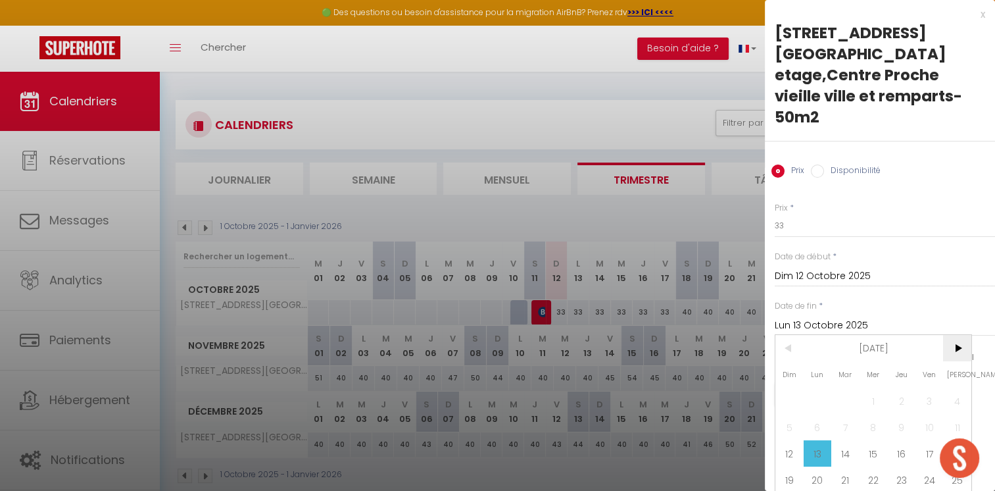
click at [953, 335] on span ">" at bounding box center [957, 348] width 28 height 26
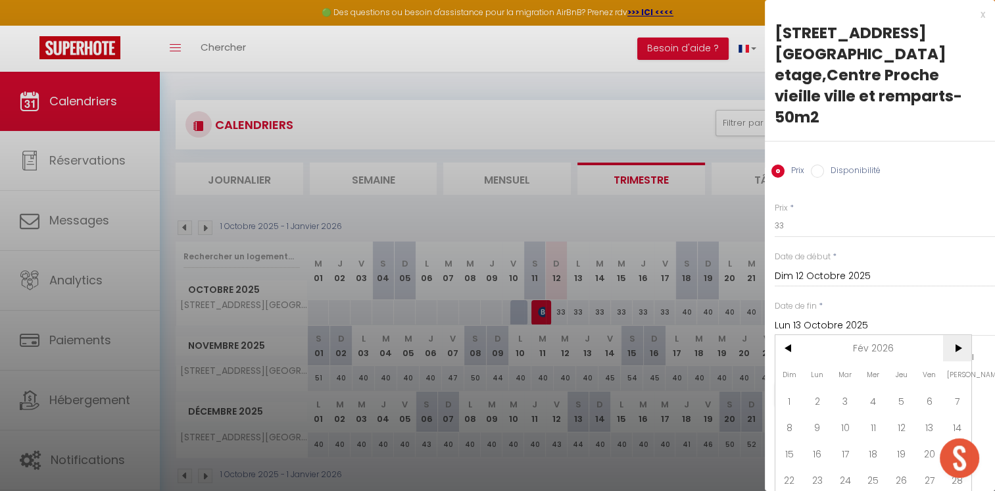
click at [953, 335] on span ">" at bounding box center [957, 348] width 28 height 26
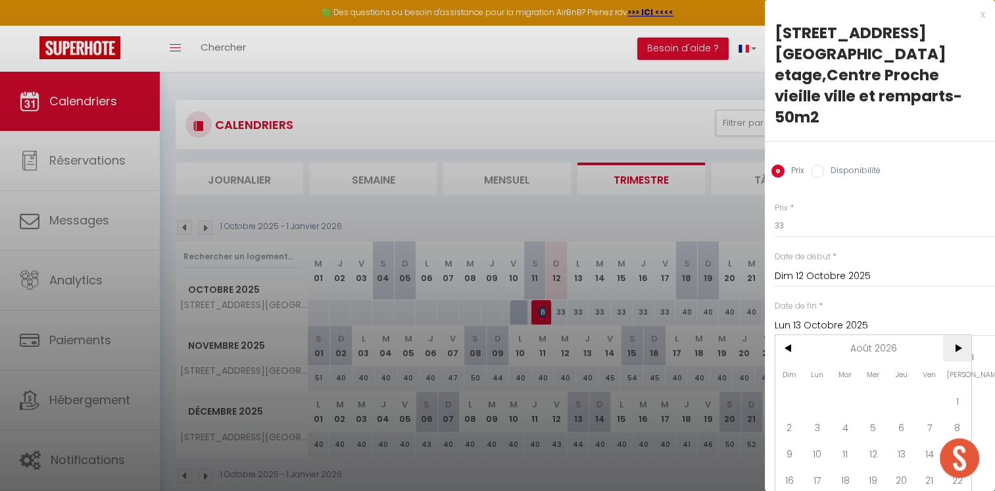
click at [953, 317] on input "Lun 13 Octobre 2025" at bounding box center [885, 325] width 220 height 17
drag, startPoint x: 953, startPoint y: 309, endPoint x: 960, endPoint y: 328, distance: 20.4
click at [960, 335] on span ">" at bounding box center [957, 348] width 28 height 26
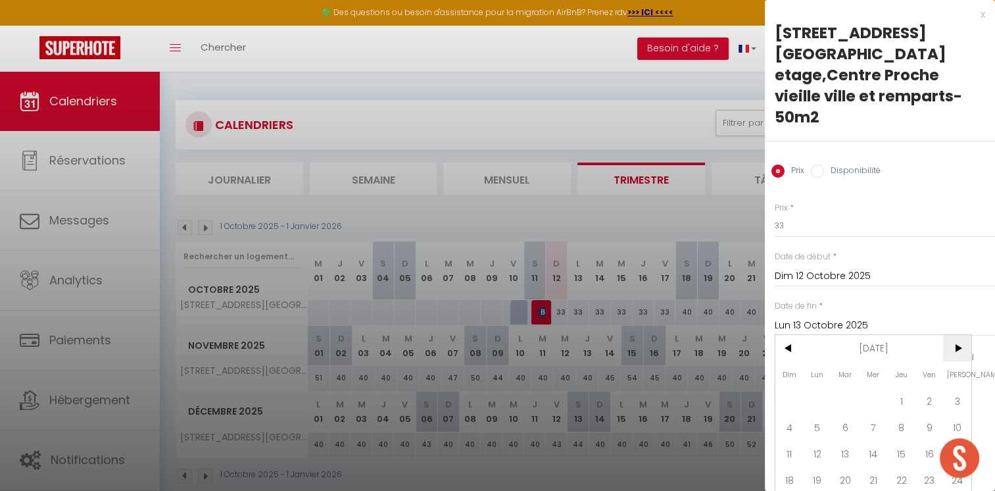
click at [960, 335] on span ">" at bounding box center [957, 348] width 28 height 26
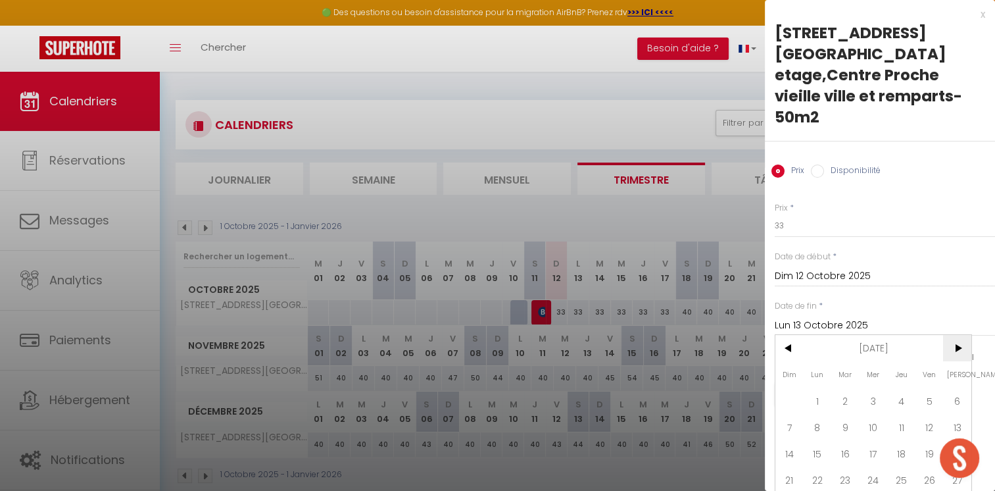
click at [960, 335] on span ">" at bounding box center [957, 348] width 28 height 26
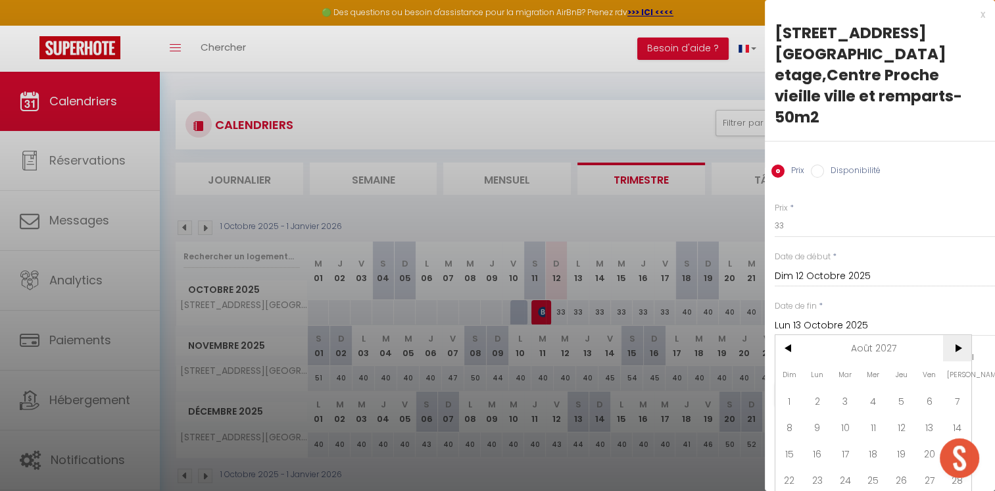
click at [960, 335] on span ">" at bounding box center [957, 348] width 28 height 26
click at [848, 440] on span "12" at bounding box center [845, 453] width 28 height 26
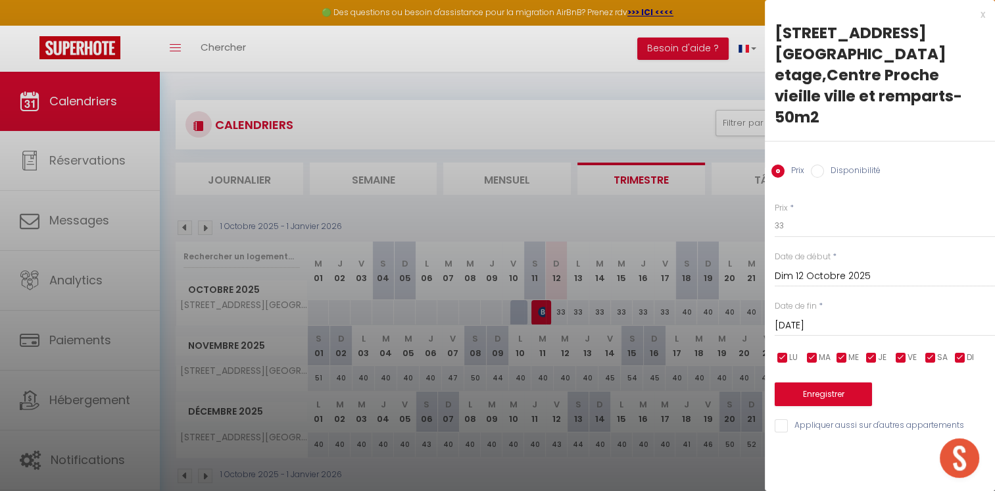
click at [819, 164] on input "Disponibilité" at bounding box center [817, 170] width 13 height 13
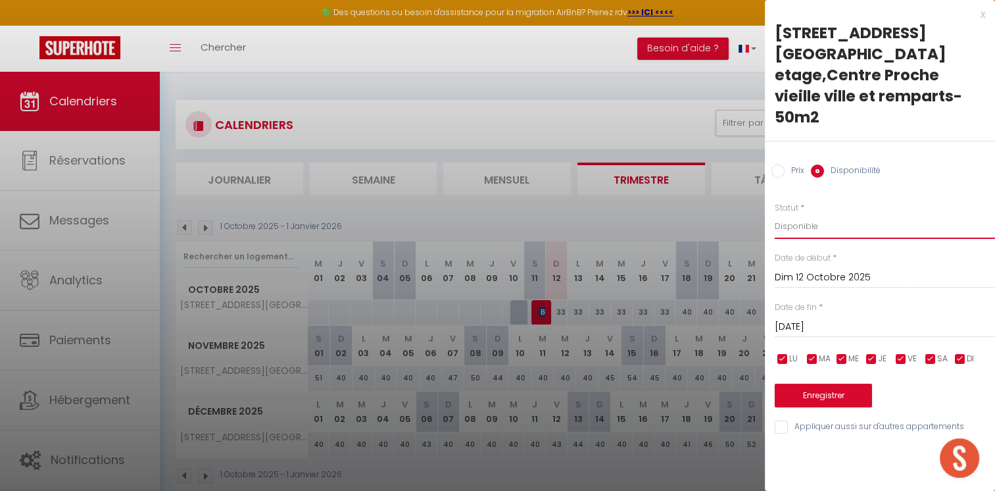
click at [828, 214] on select "Disponible Indisponible" at bounding box center [885, 226] width 220 height 25
click at [775, 214] on select "Disponible Indisponible" at bounding box center [885, 226] width 220 height 25
click at [800, 383] on button "Enregistrer" at bounding box center [823, 395] width 97 height 24
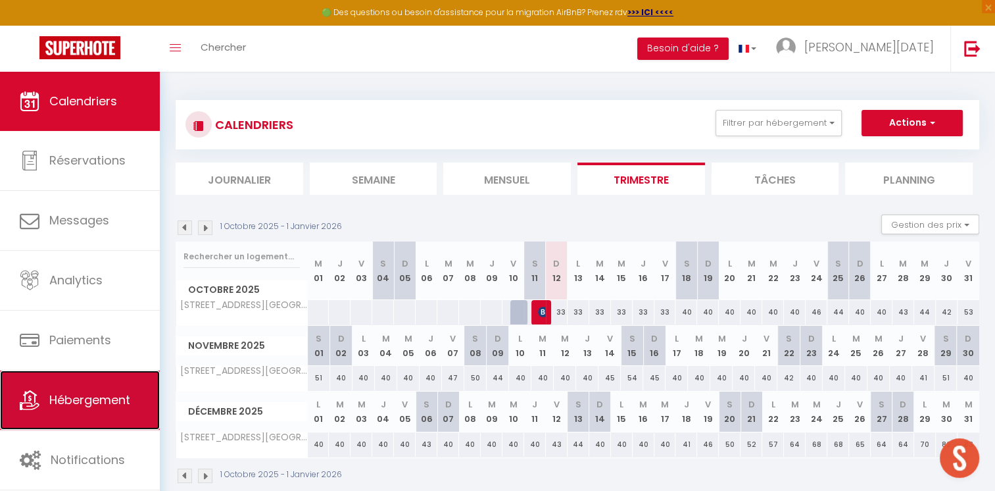
click at [80, 393] on span "Hébergement" at bounding box center [89, 399] width 81 height 16
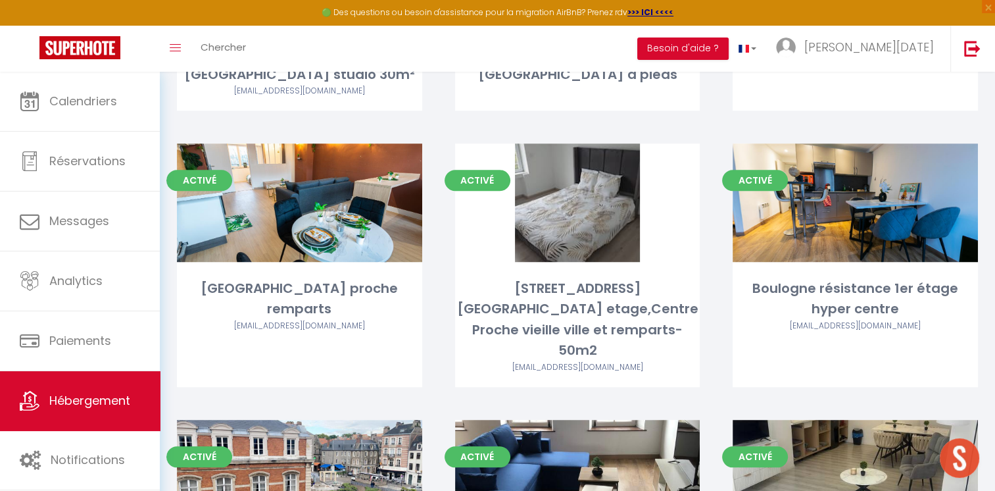
scroll to position [1147, 0]
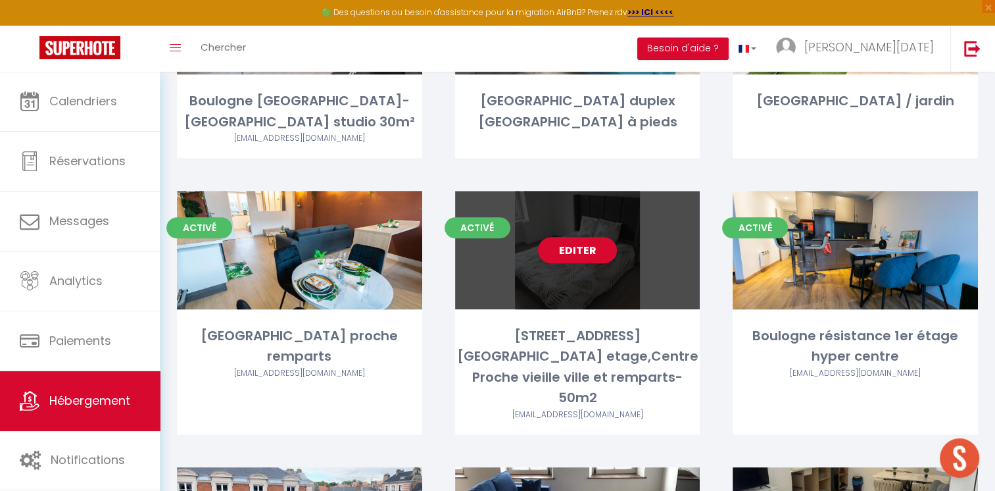
click at [533, 256] on div "Editer" at bounding box center [577, 250] width 245 height 118
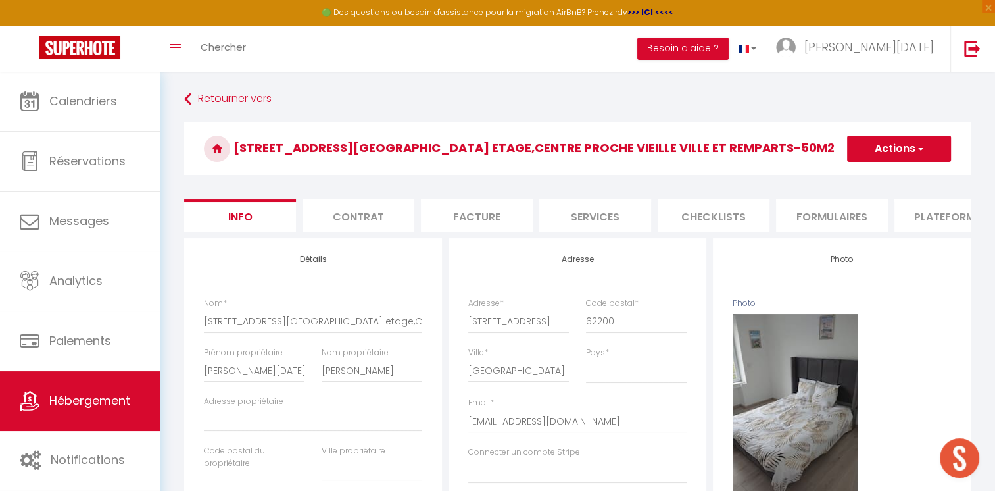
click at [838, 219] on li "Formulaires" at bounding box center [832, 215] width 112 height 32
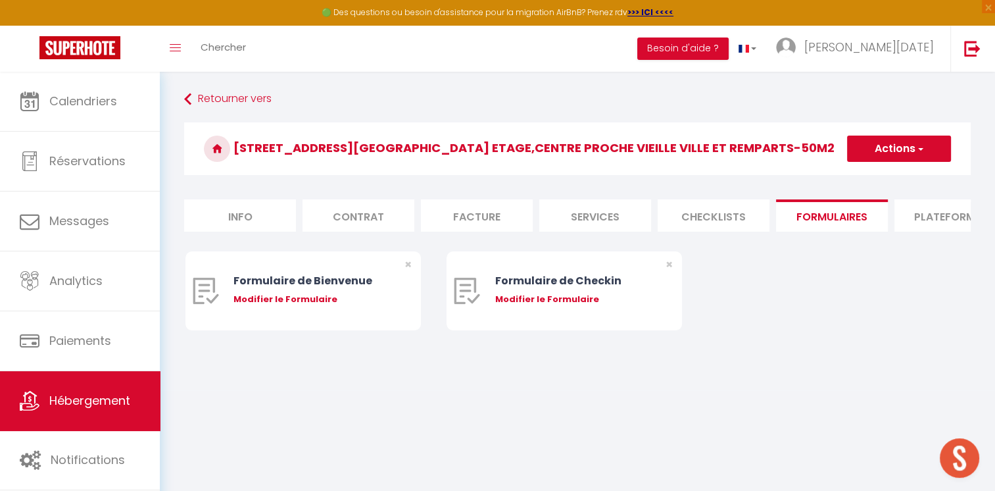
click at [909, 216] on li "Plateformes" at bounding box center [950, 215] width 112 height 32
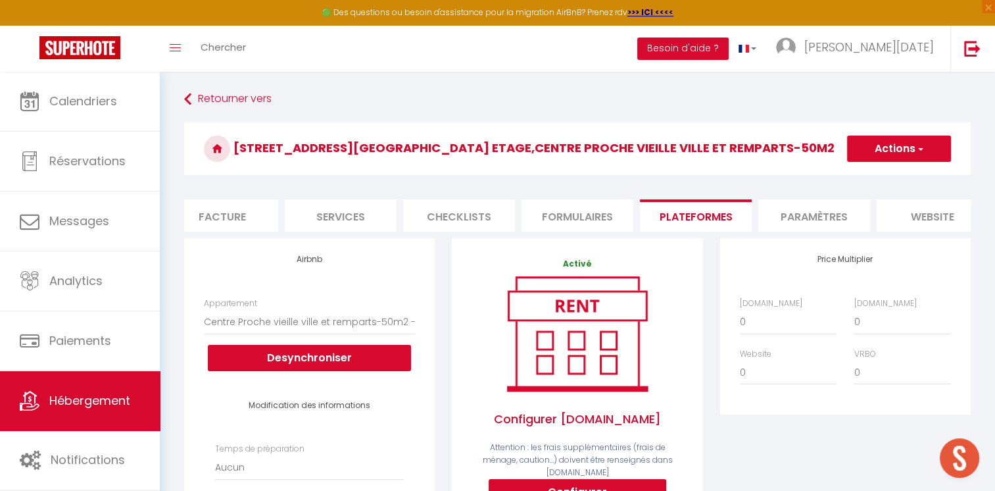
scroll to position [0, 263]
click at [940, 212] on li "website" at bounding box center [924, 215] width 112 height 32
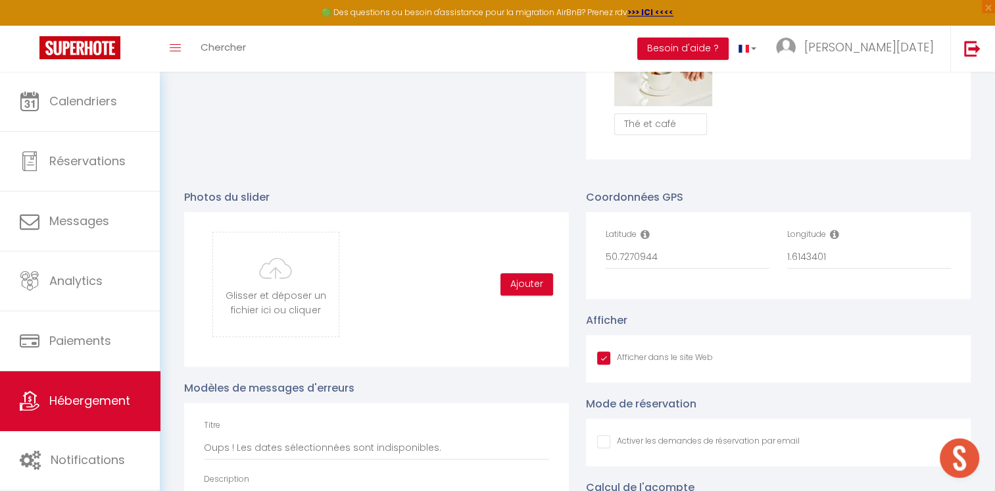
scroll to position [1255, 0]
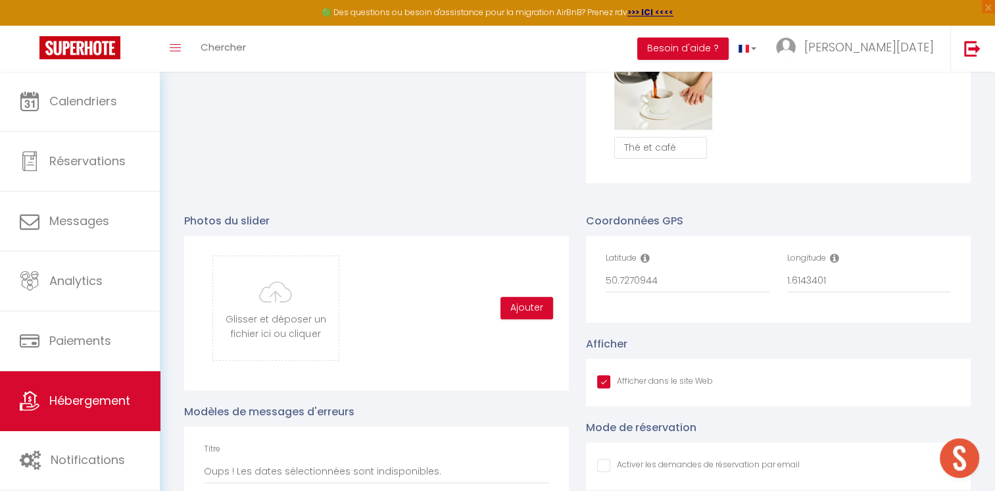
click at [725, 288] on input "50.7270944" at bounding box center [688, 281] width 164 height 24
click at [673, 289] on input "50.7270944" at bounding box center [688, 281] width 164 height 24
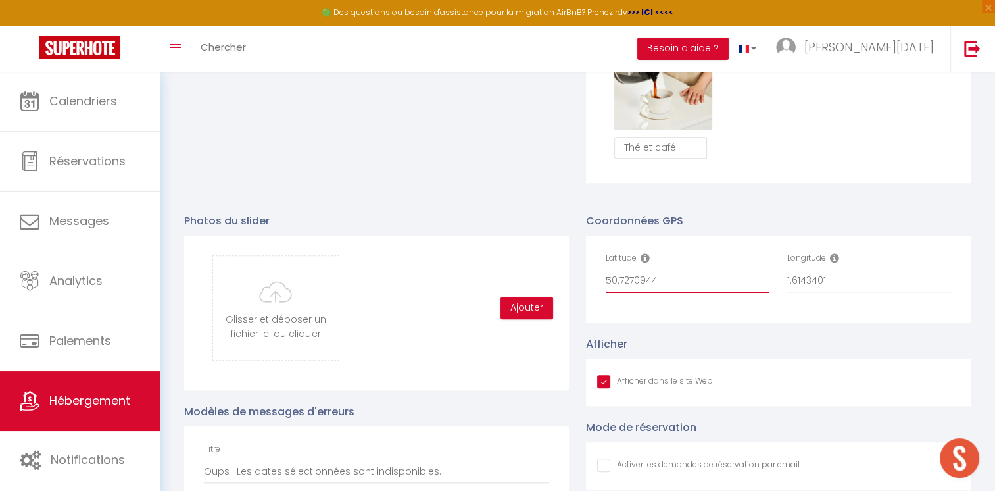
click at [673, 289] on input "50.7270944" at bounding box center [688, 281] width 164 height 24
paste input "50.7270944,1.6143401"
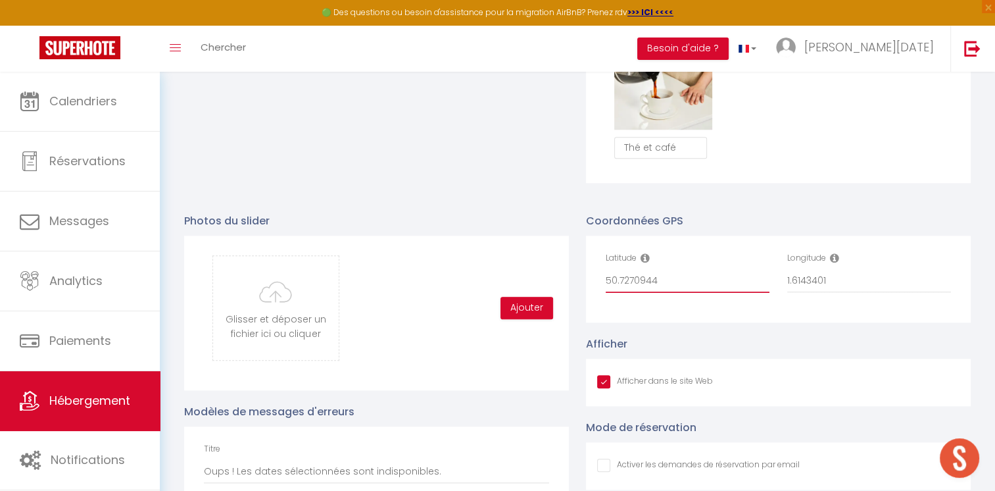
scroll to position [0, 0]
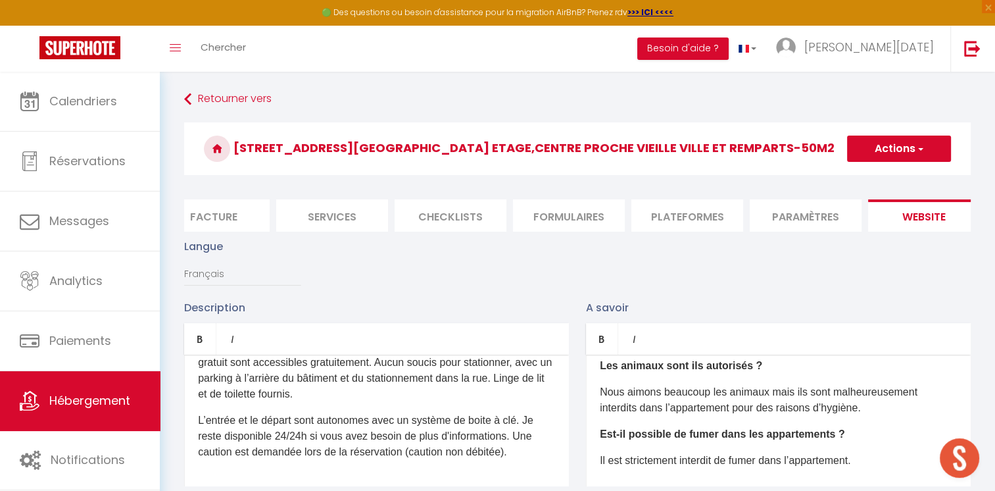
click at [351, 218] on li "Services" at bounding box center [332, 215] width 112 height 32
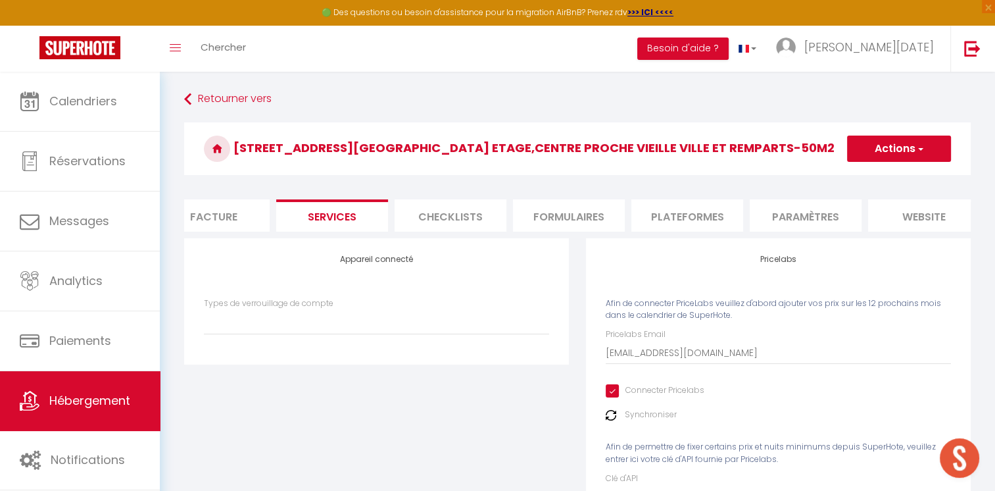
click at [446, 189] on form "[STREET_ADDRESS][GEOGRAPHIC_DATA] etage,Centre Proche vieille ville et remparts…" at bounding box center [577, 341] width 786 height 439
click at [450, 206] on li "Checklists" at bounding box center [451, 215] width 112 height 32
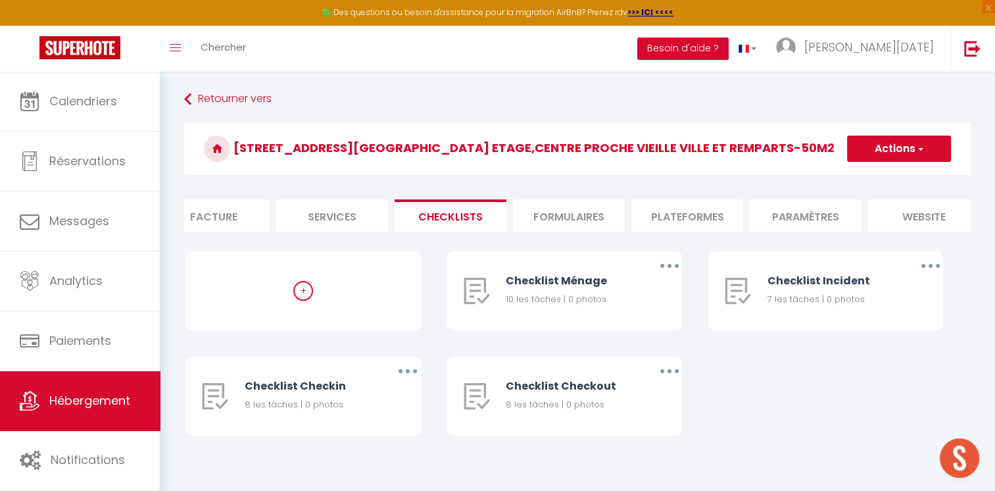
click at [527, 223] on li "Formulaires" at bounding box center [569, 215] width 112 height 32
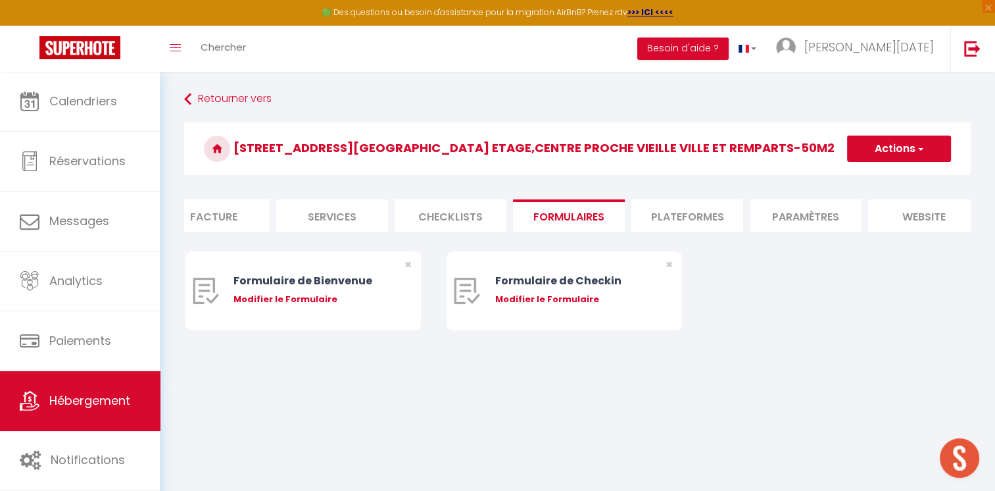
click at [641, 220] on li "Plateformes" at bounding box center [687, 215] width 112 height 32
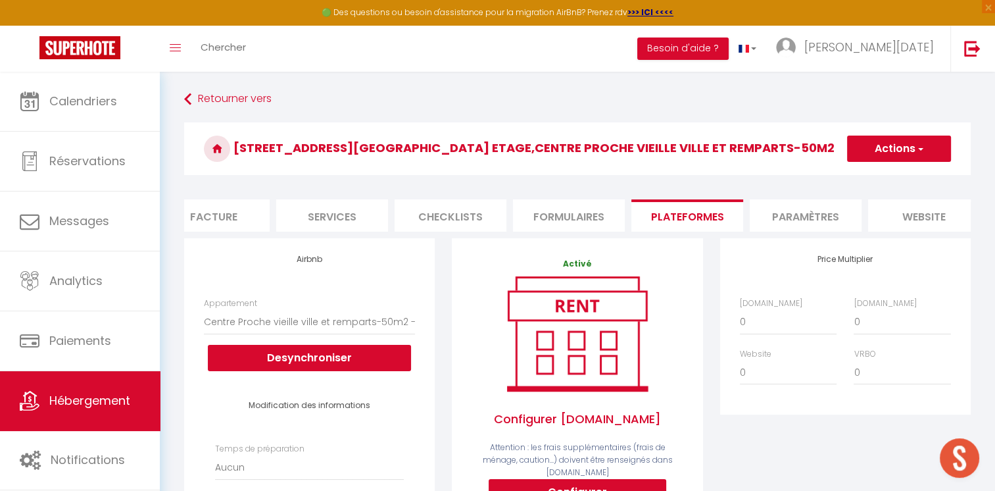
click at [770, 223] on li "Paramètres" at bounding box center [806, 215] width 112 height 32
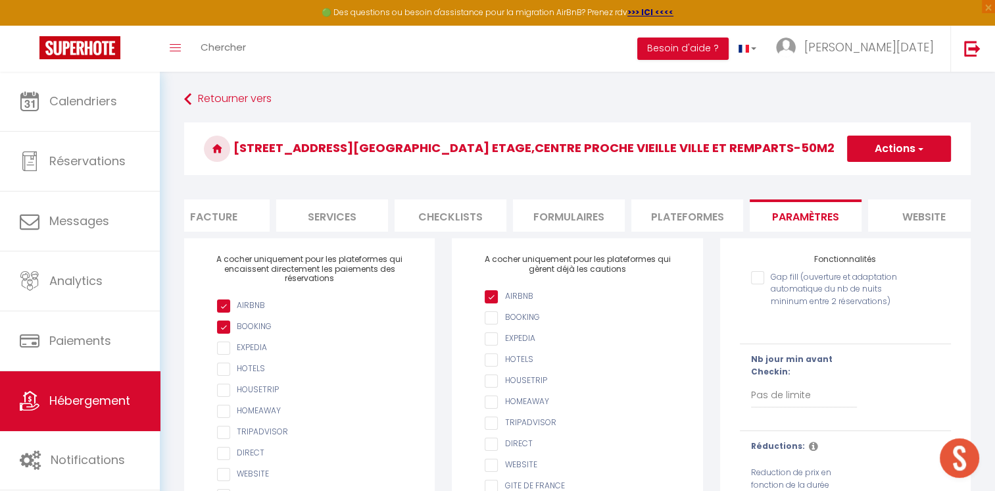
click at [897, 222] on li "website" at bounding box center [924, 215] width 112 height 32
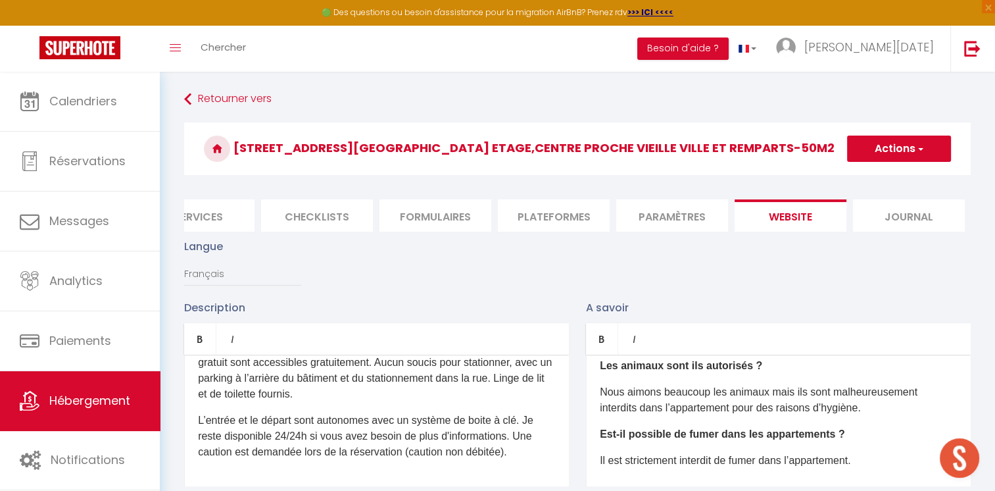
scroll to position [0, 397]
click at [871, 152] on button "Actions" at bounding box center [899, 148] width 104 height 26
click at [868, 172] on input "Enregistrer" at bounding box center [883, 177] width 49 height 13
